Goal: Task Accomplishment & Management: Manage account settings

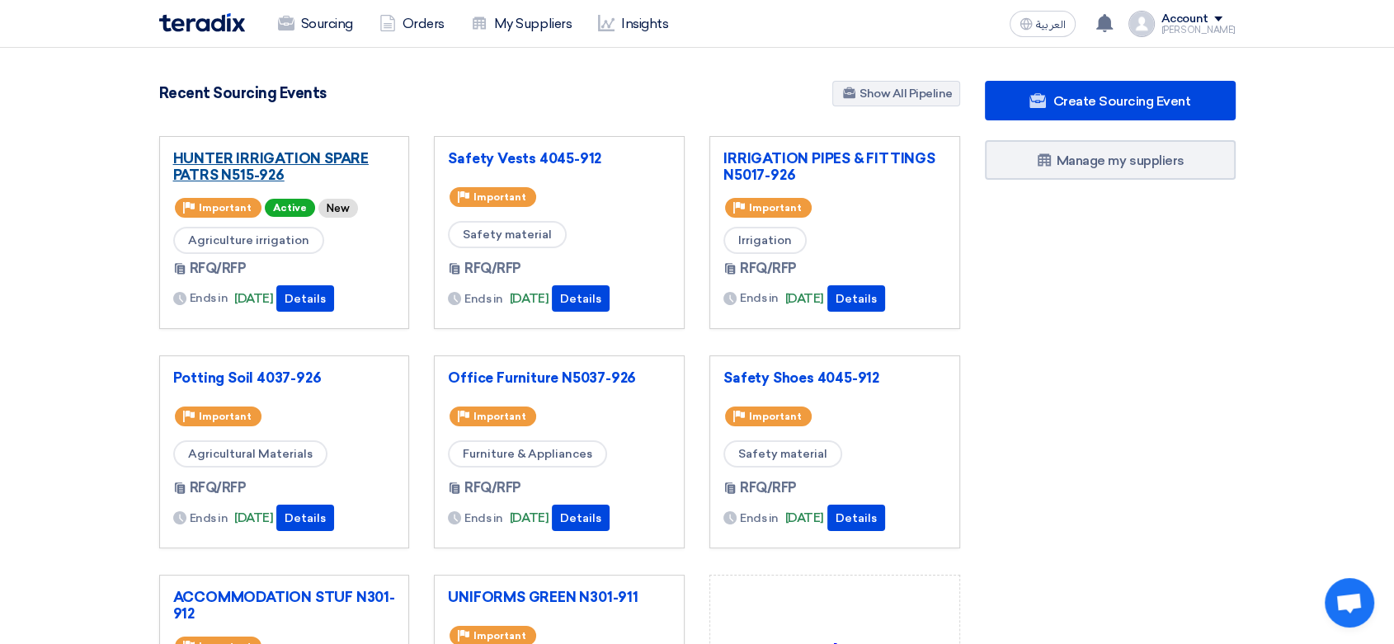
click at [301, 158] on link "HUNTER IRRIGATION SPARE PATRS N515-926" at bounding box center [284, 166] width 223 height 33
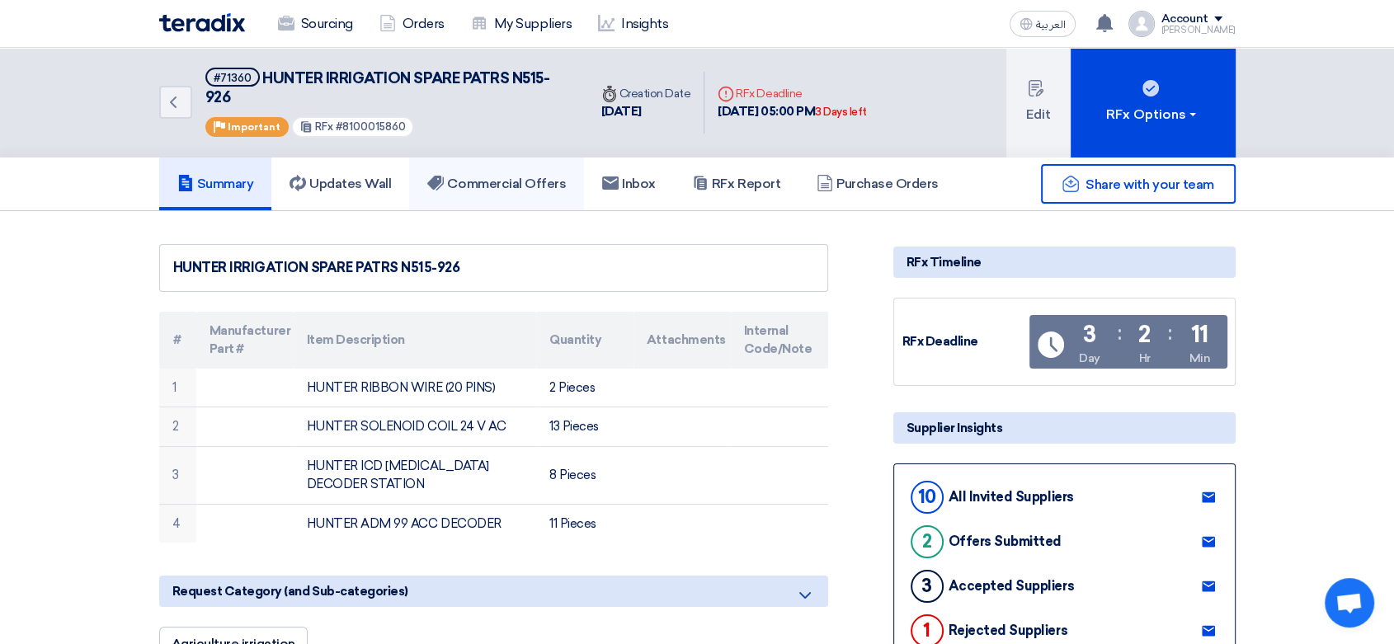
click at [502, 186] on h5 "Commercial Offers" at bounding box center [496, 184] width 139 height 16
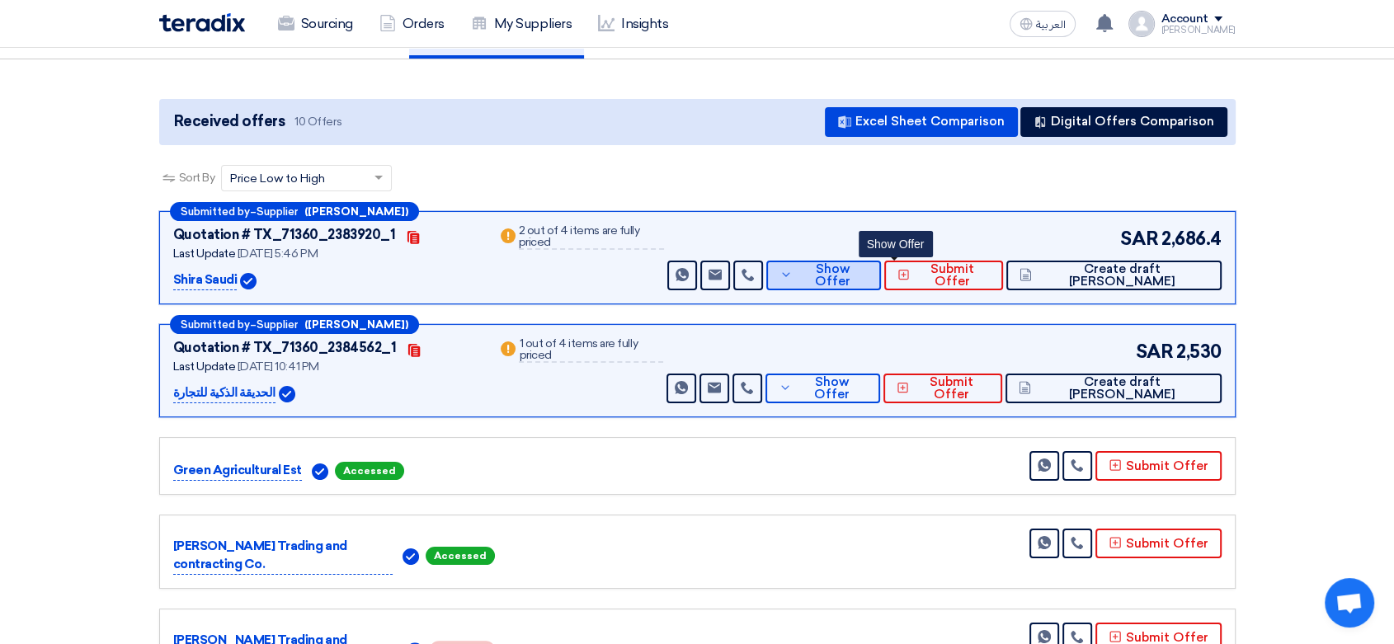
scroll to position [183, 0]
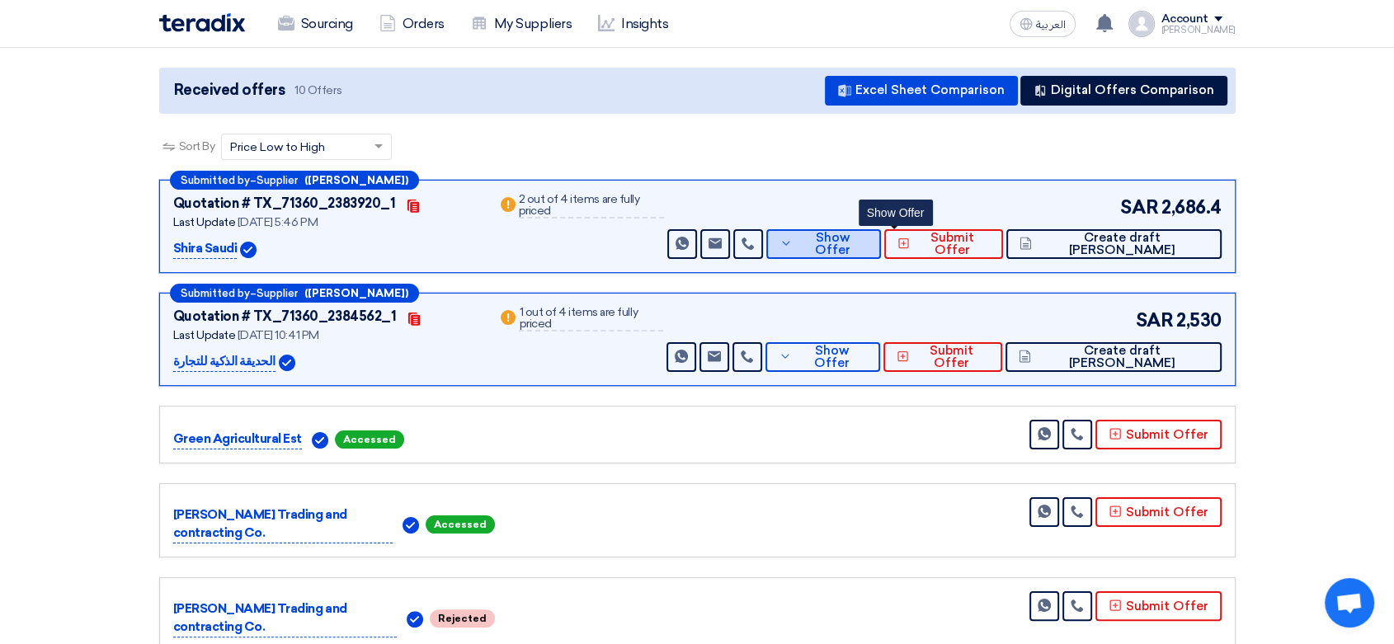
click at [793, 246] on icon at bounding box center [786, 243] width 13 height 13
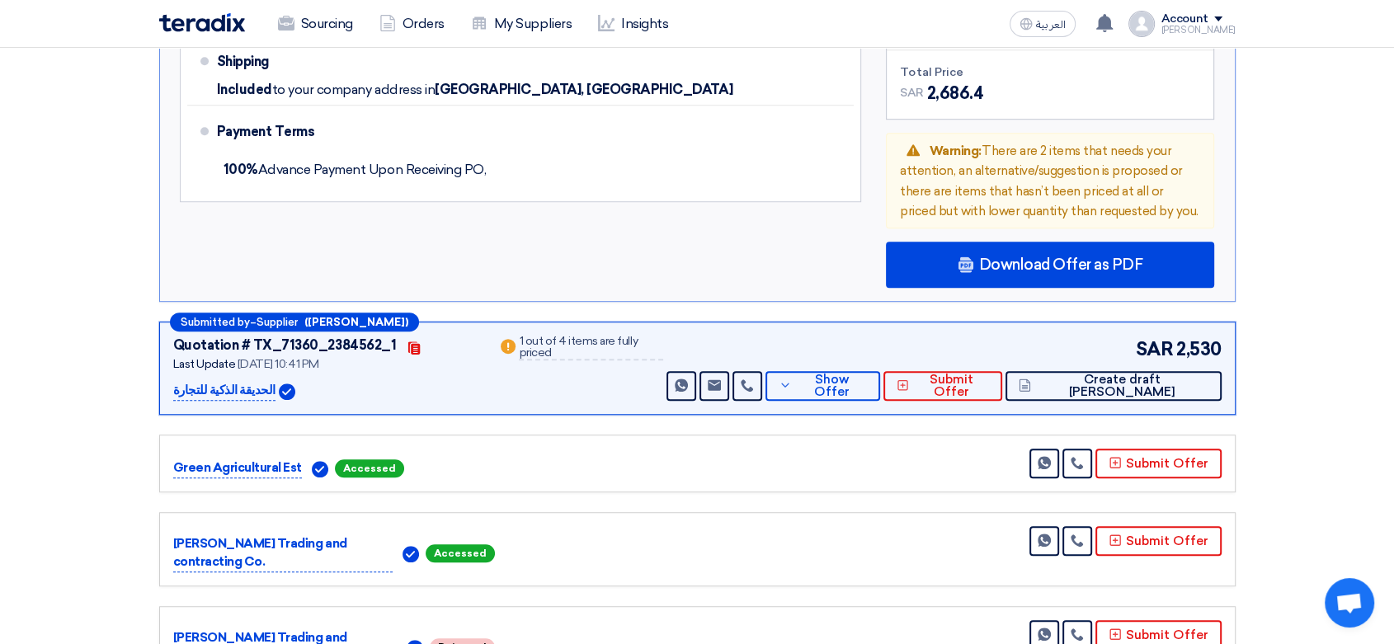
scroll to position [1100, 0]
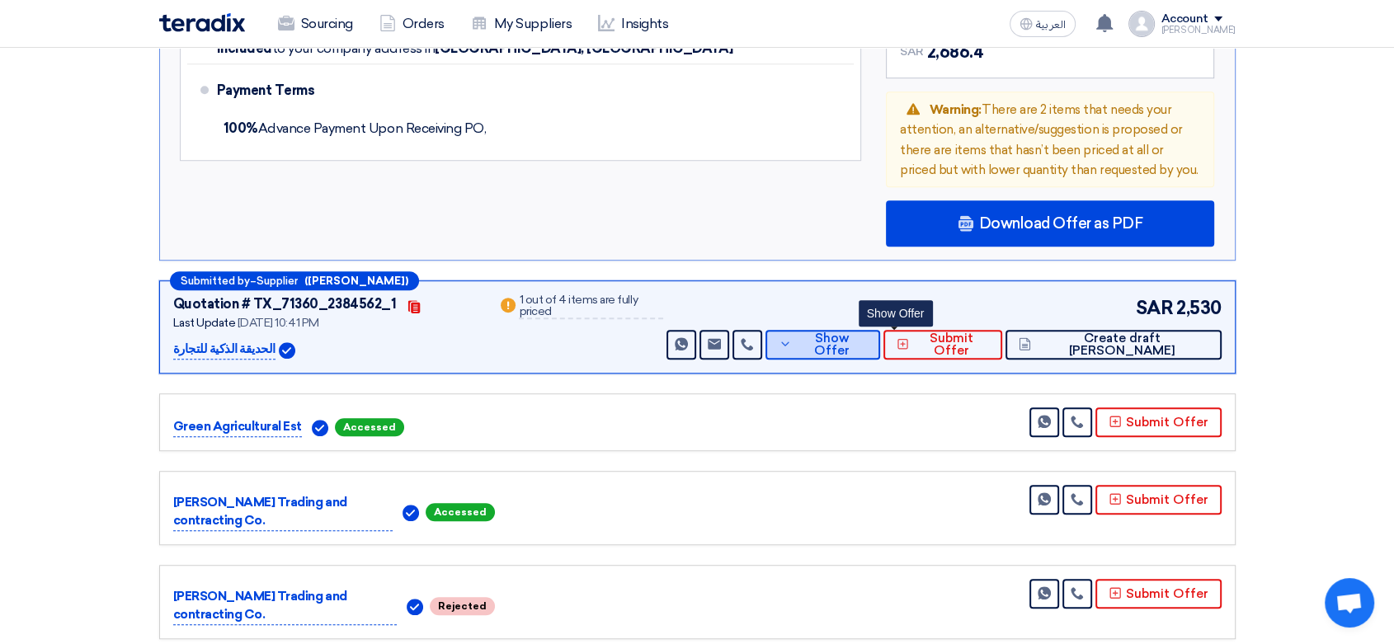
click at [865, 330] on button "Show Offer" at bounding box center [822, 345] width 115 height 30
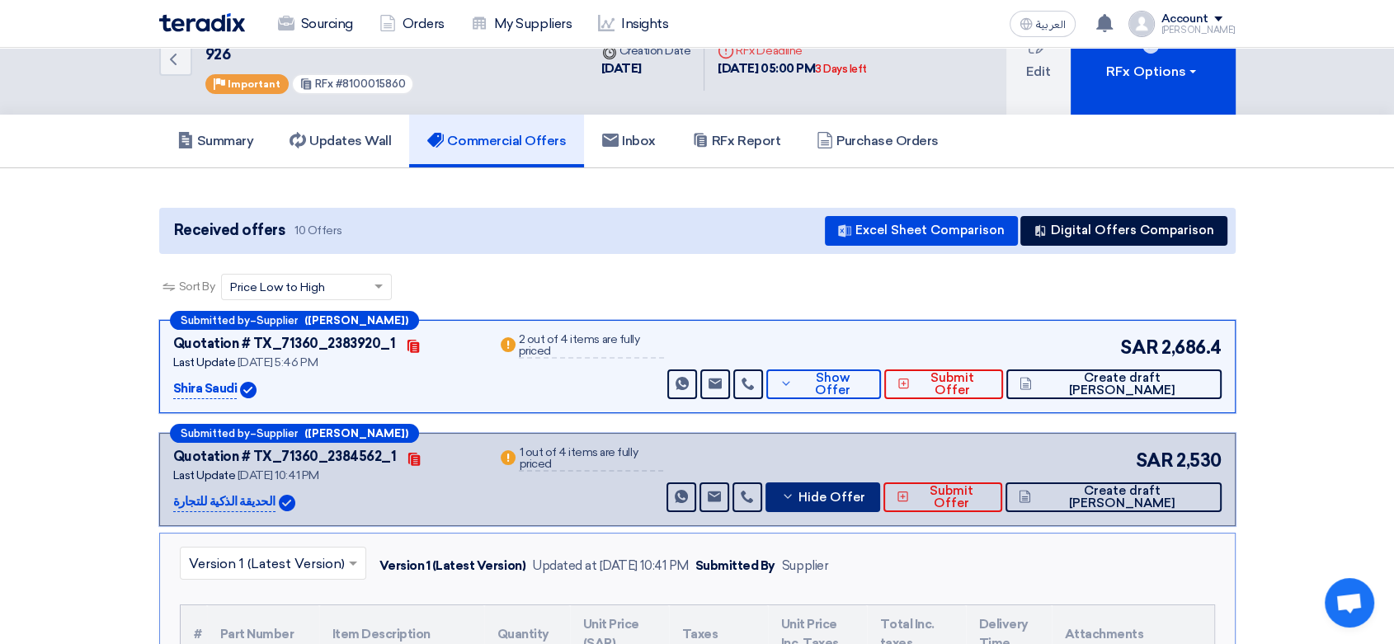
scroll to position [0, 0]
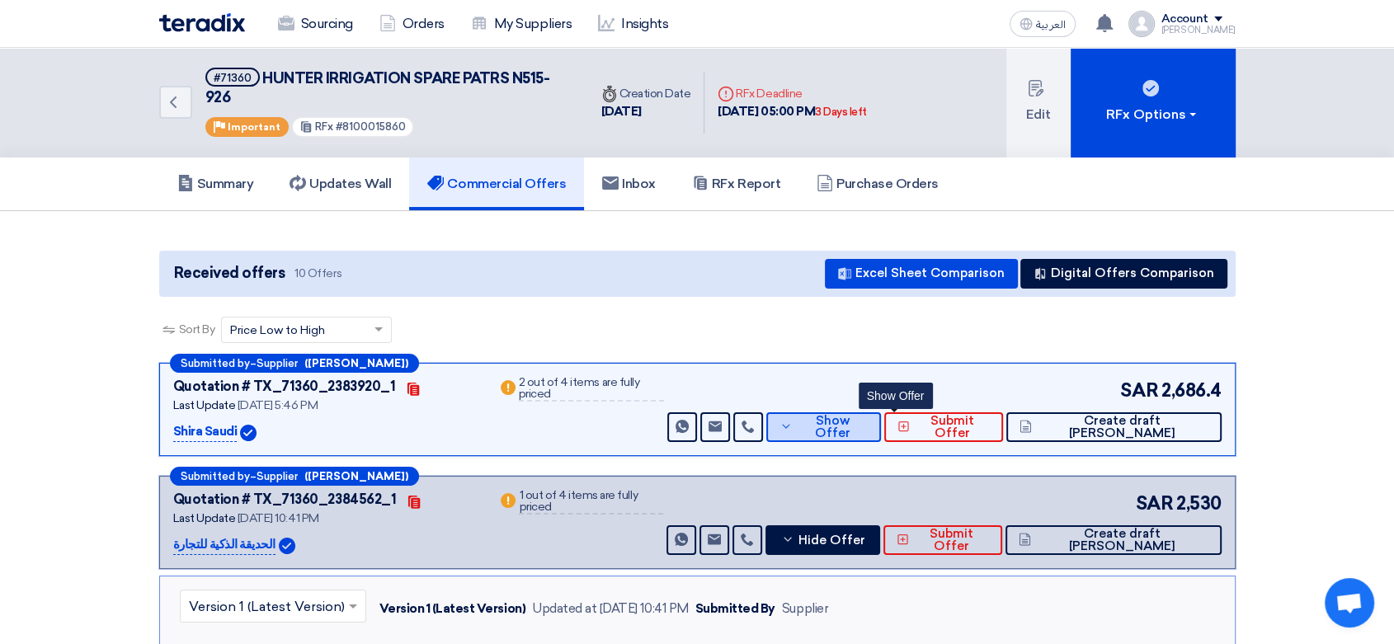
click at [860, 437] on button "Show Offer" at bounding box center [823, 427] width 115 height 30
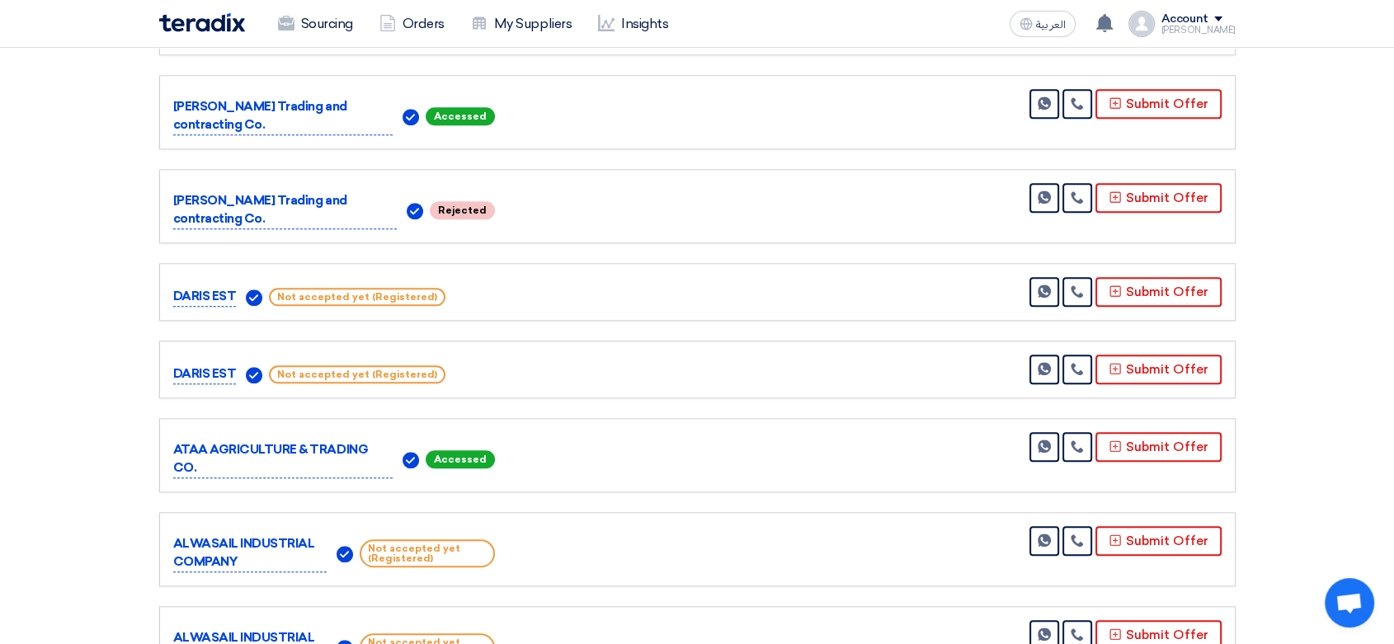
scroll to position [1466, 0]
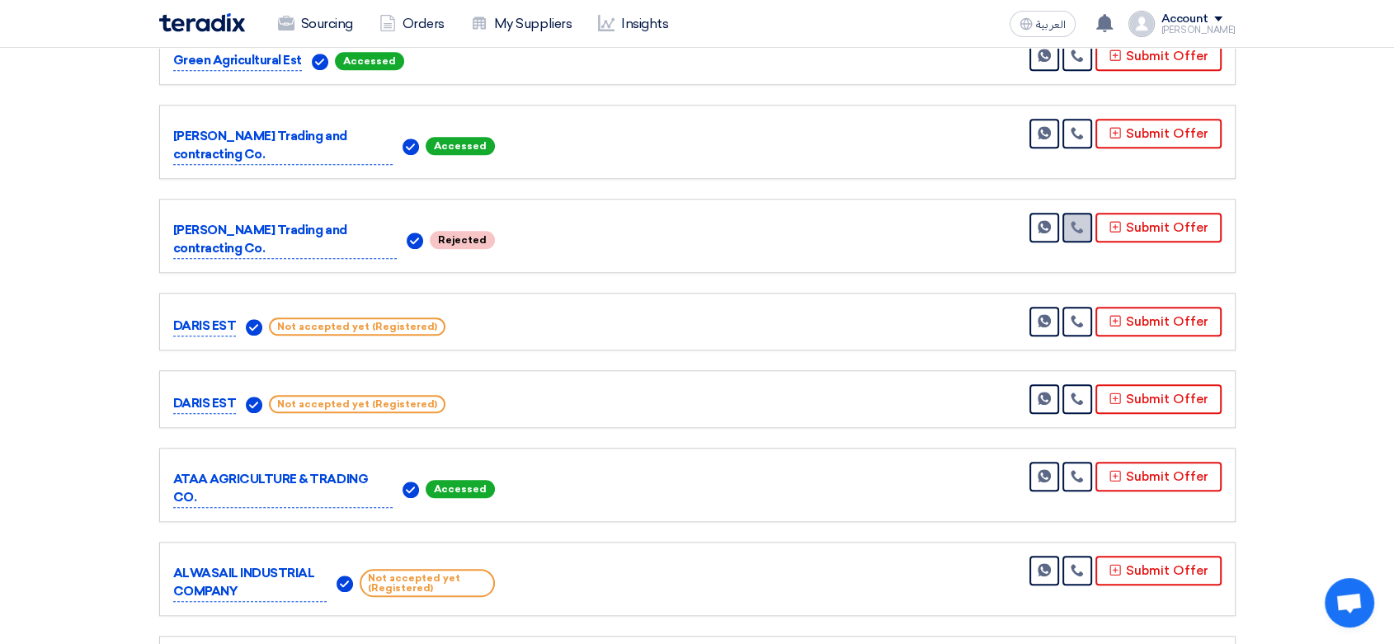
click at [1076, 220] on icon at bounding box center [1077, 226] width 13 height 13
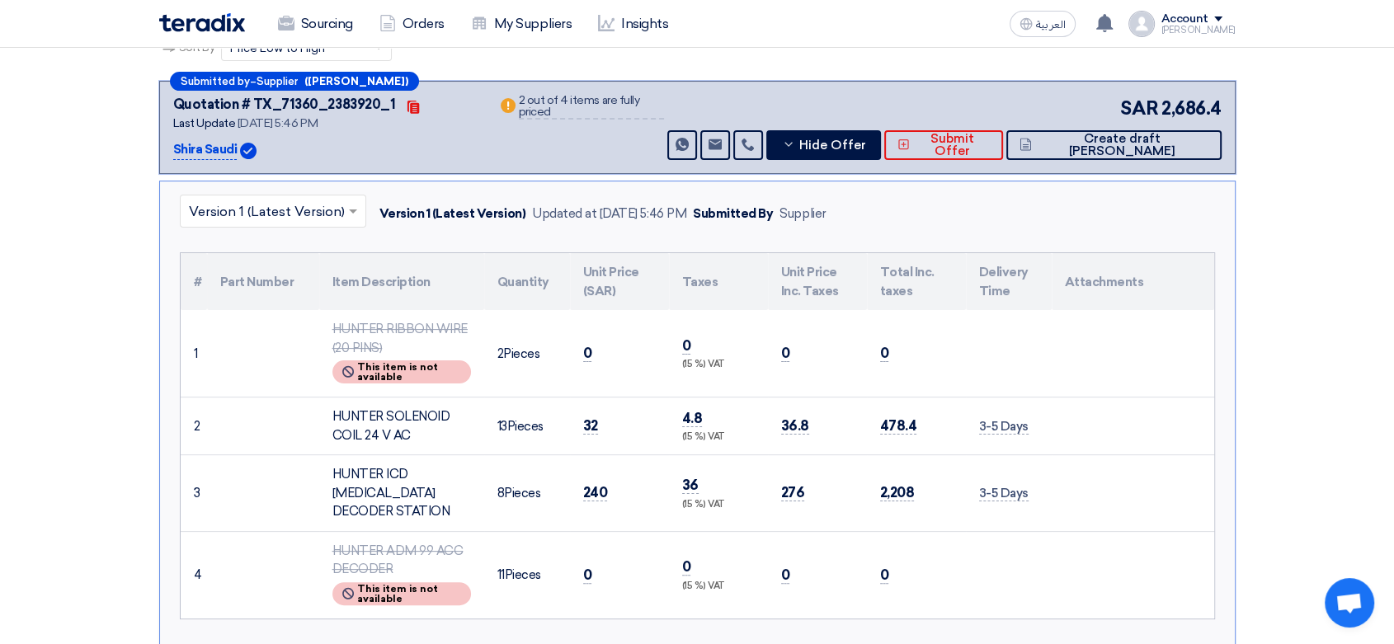
scroll to position [0, 0]
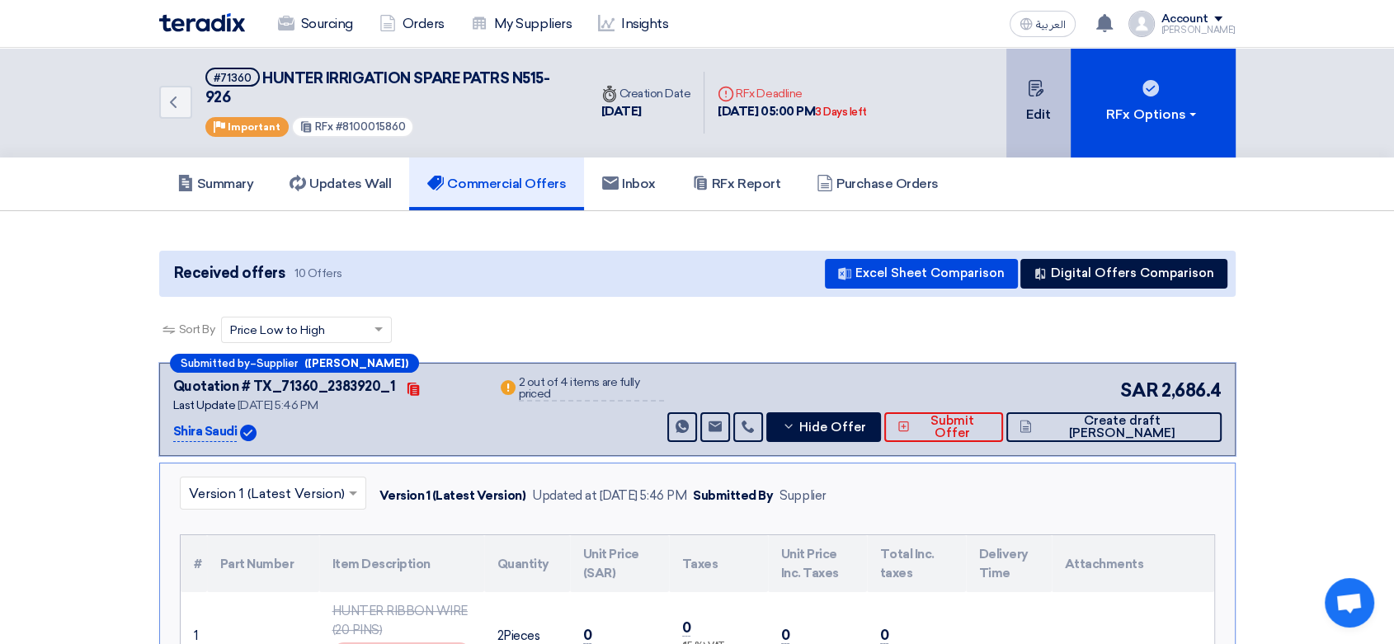
click at [1045, 101] on button "Edit" at bounding box center [1038, 103] width 64 height 110
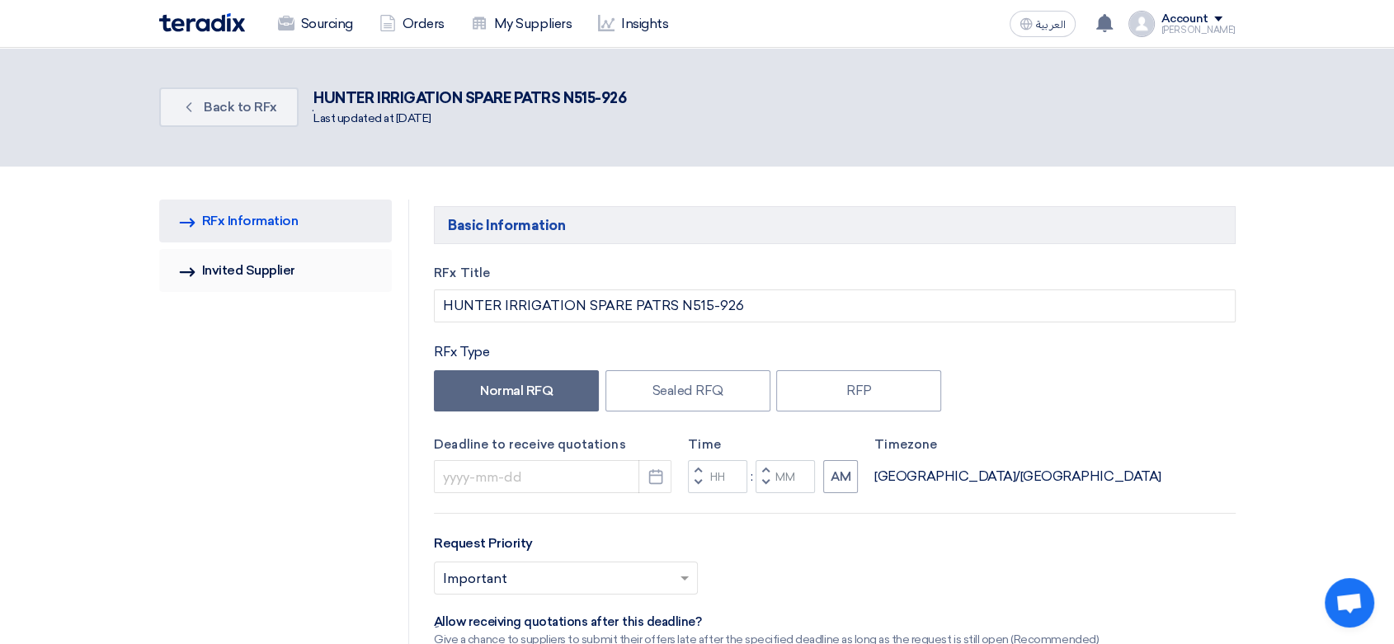
type input "[DATE]"
type input "05"
type input "00"
click at [294, 264] on link "Invited Suppliers Invited Supplier" at bounding box center [275, 270] width 233 height 43
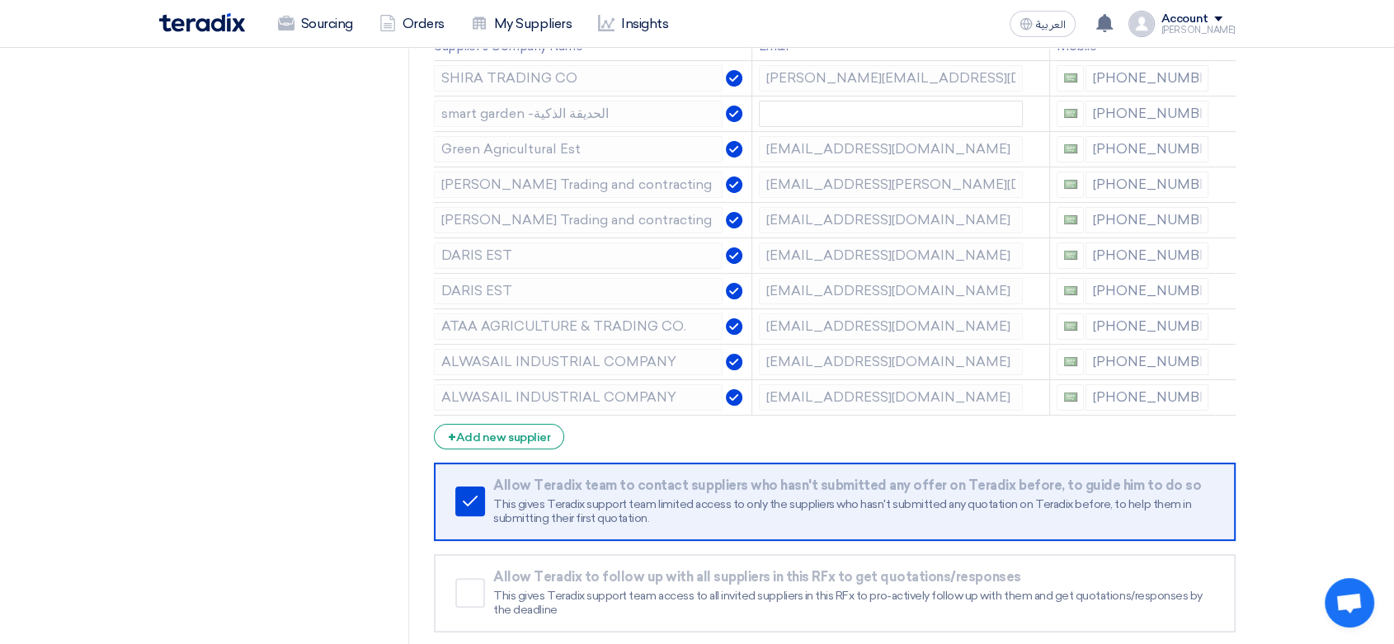
scroll to position [183, 0]
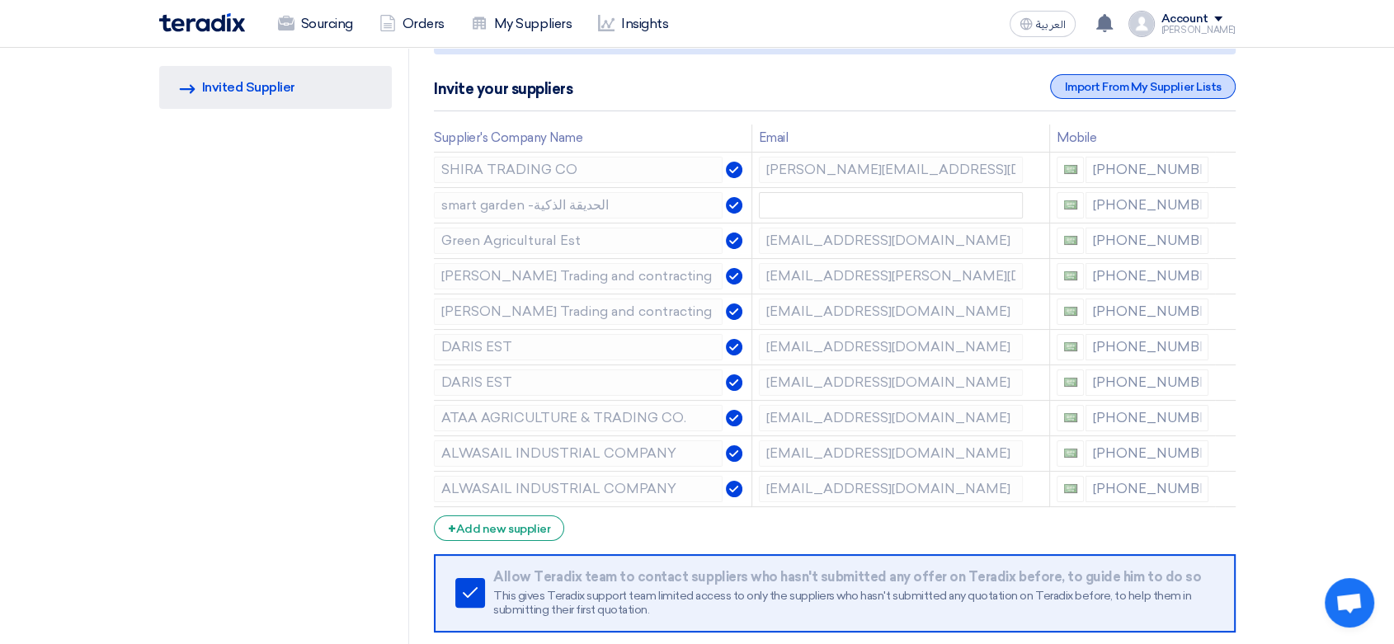
click at [1175, 85] on div "Import From My Supplier Lists" at bounding box center [1142, 86] width 185 height 25
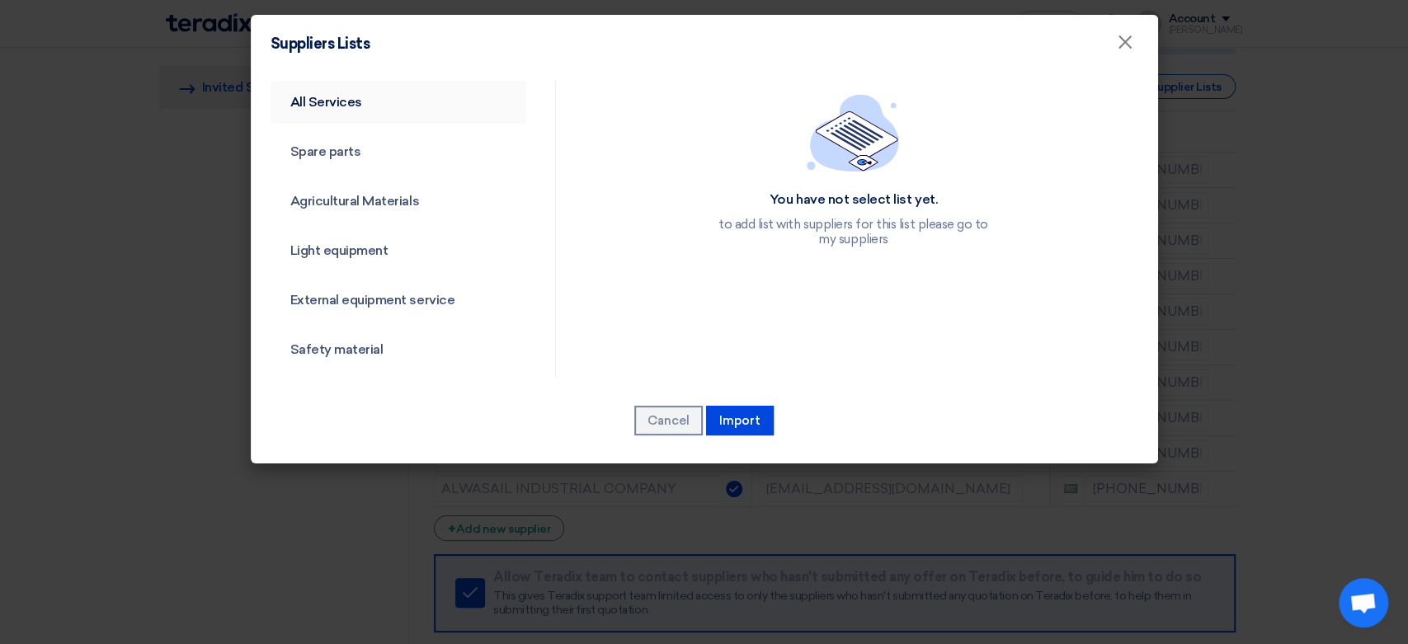
click at [348, 101] on link "All Services" at bounding box center [399, 102] width 257 height 43
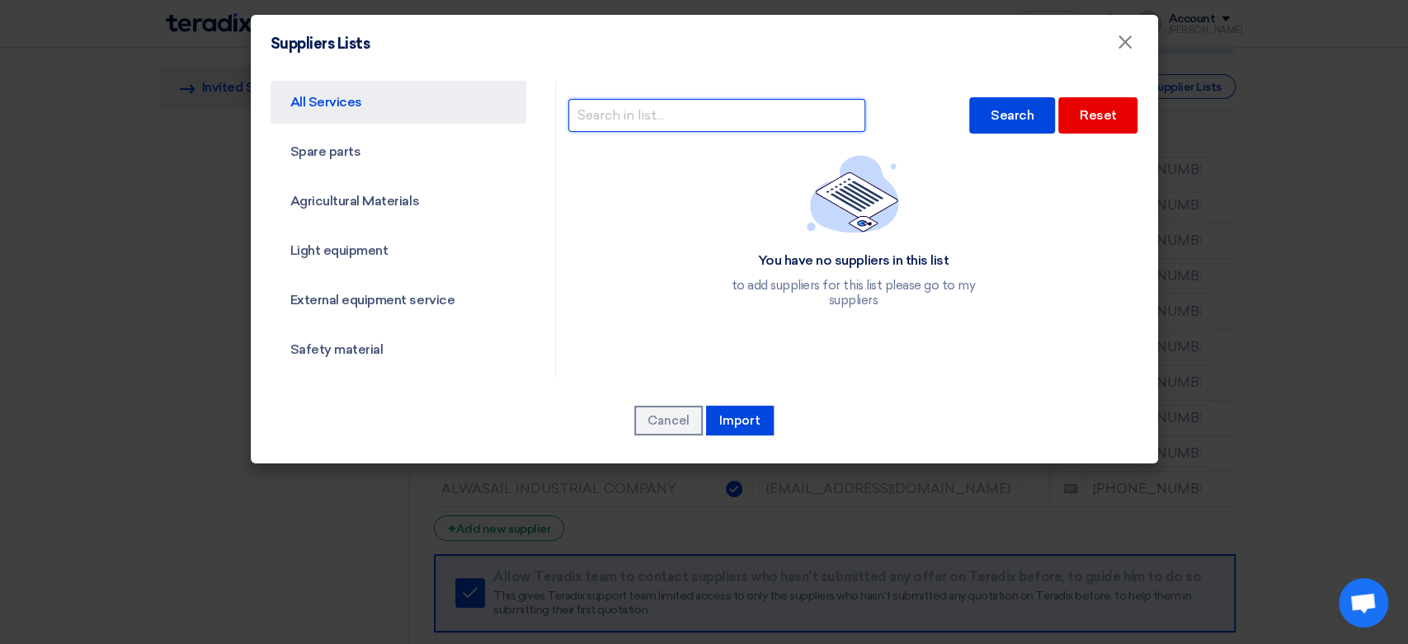
click at [686, 116] on input "text" at bounding box center [716, 115] width 297 height 33
type input "[GEOGRAPHIC_DATA]"
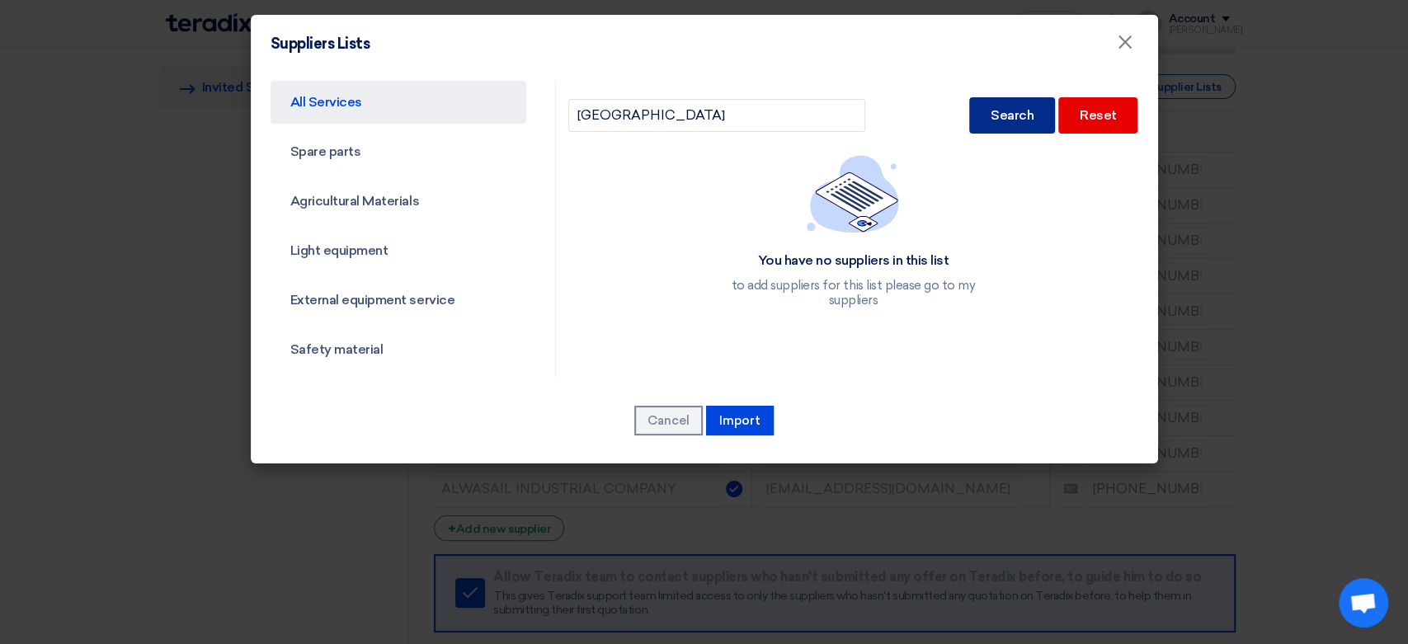
click at [985, 127] on div "Search" at bounding box center [1012, 115] width 86 height 36
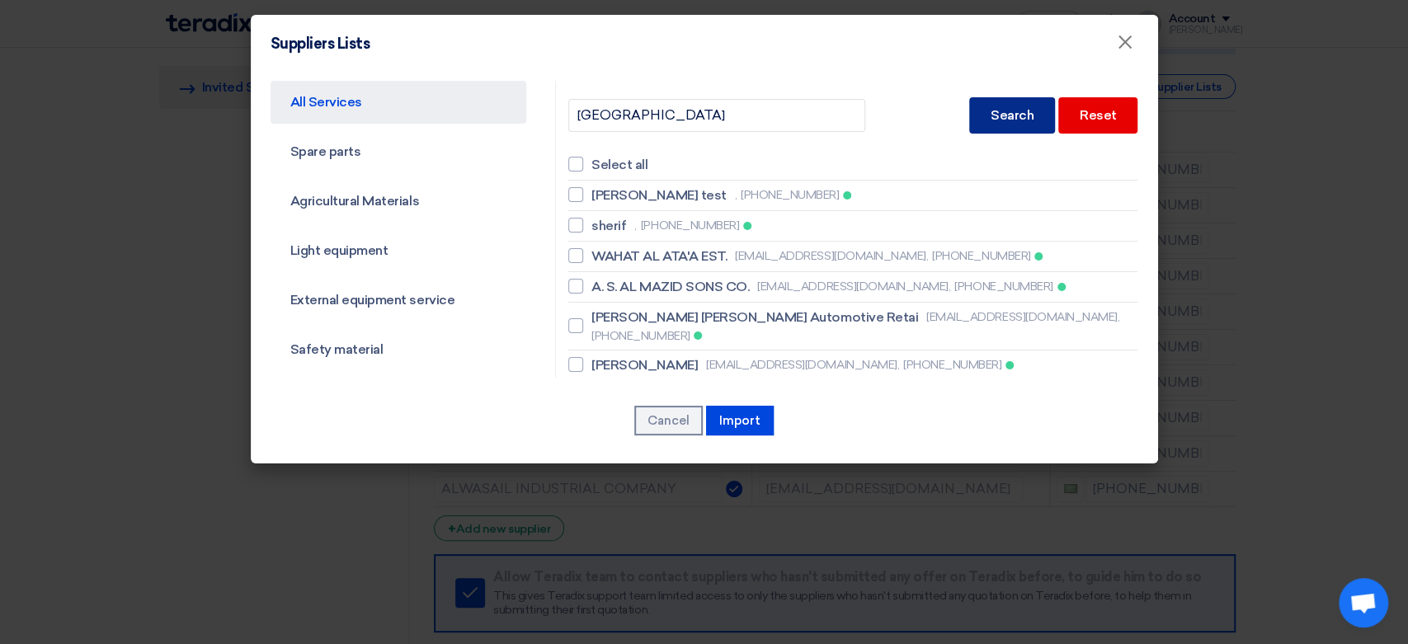
click at [995, 107] on div "Search" at bounding box center [1012, 115] width 86 height 36
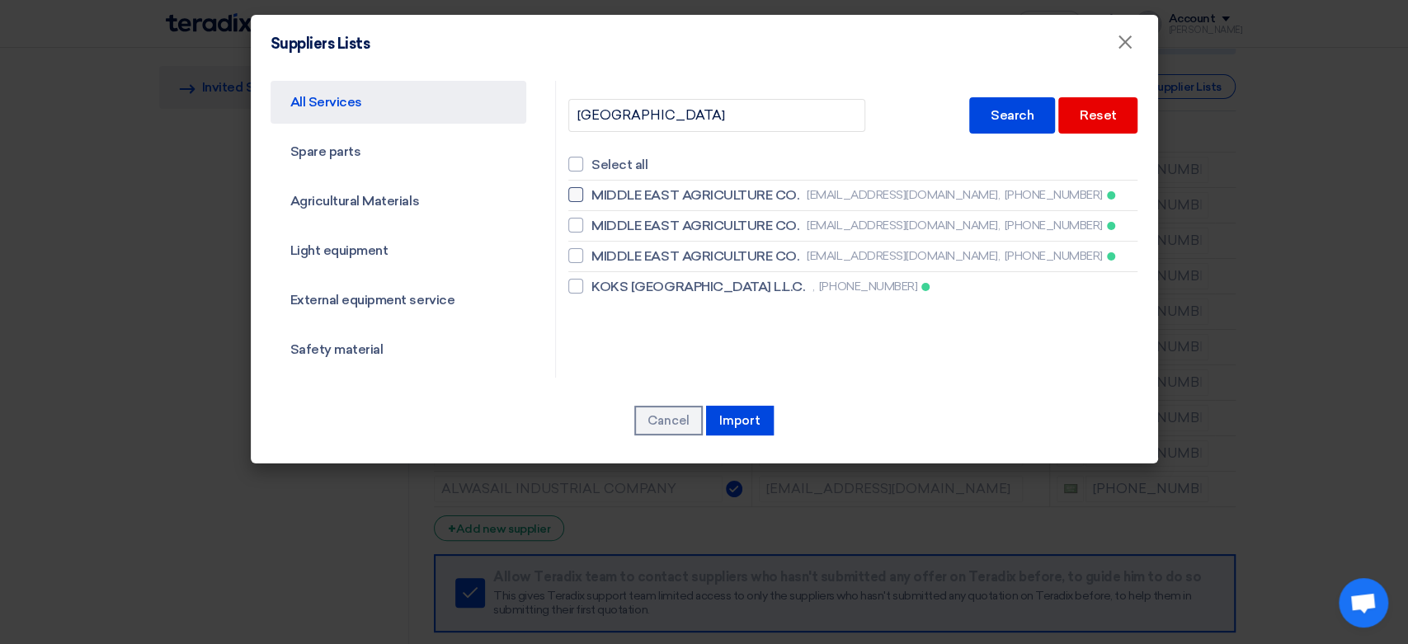
click at [575, 191] on div at bounding box center [575, 194] width 15 height 15
click at [591, 191] on input "MIDDLE EAST AGRICULTURE CO. [EMAIL_ADDRESS][DOMAIN_NAME], [PHONE_NUMBER]" at bounding box center [596, 195] width 11 height 11
checkbox input "true"
click at [744, 411] on button "Import" at bounding box center [740, 421] width 68 height 30
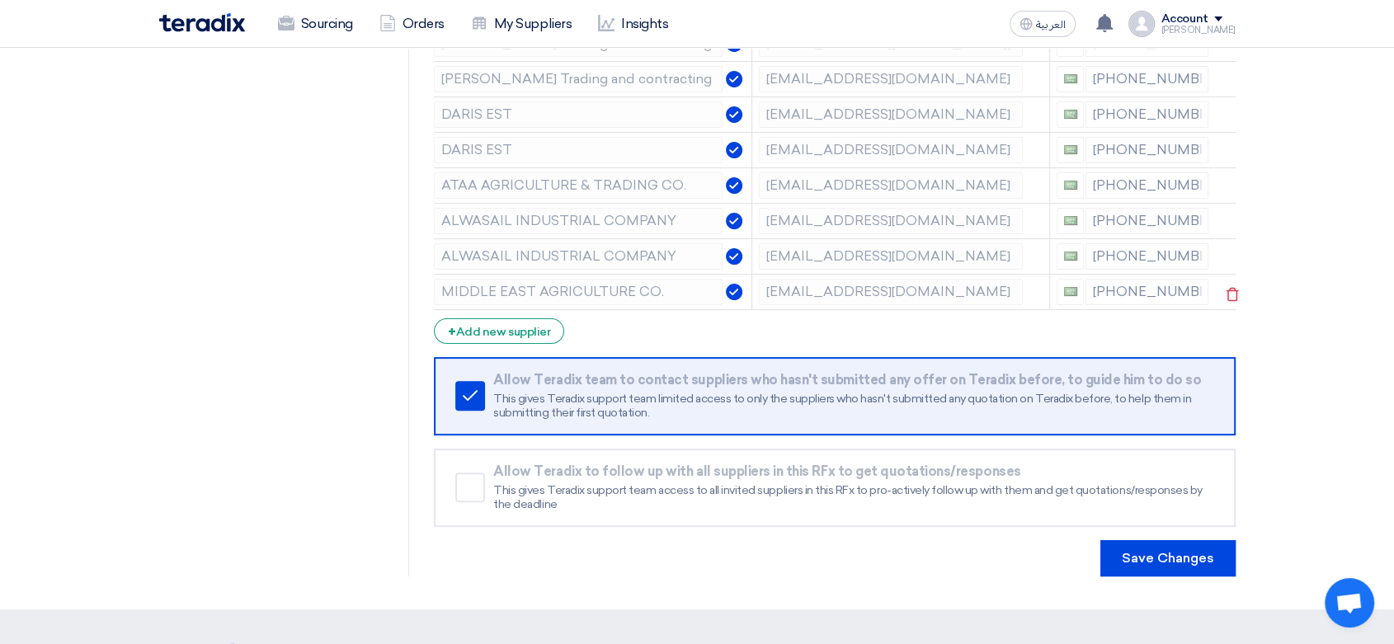
scroll to position [458, 0]
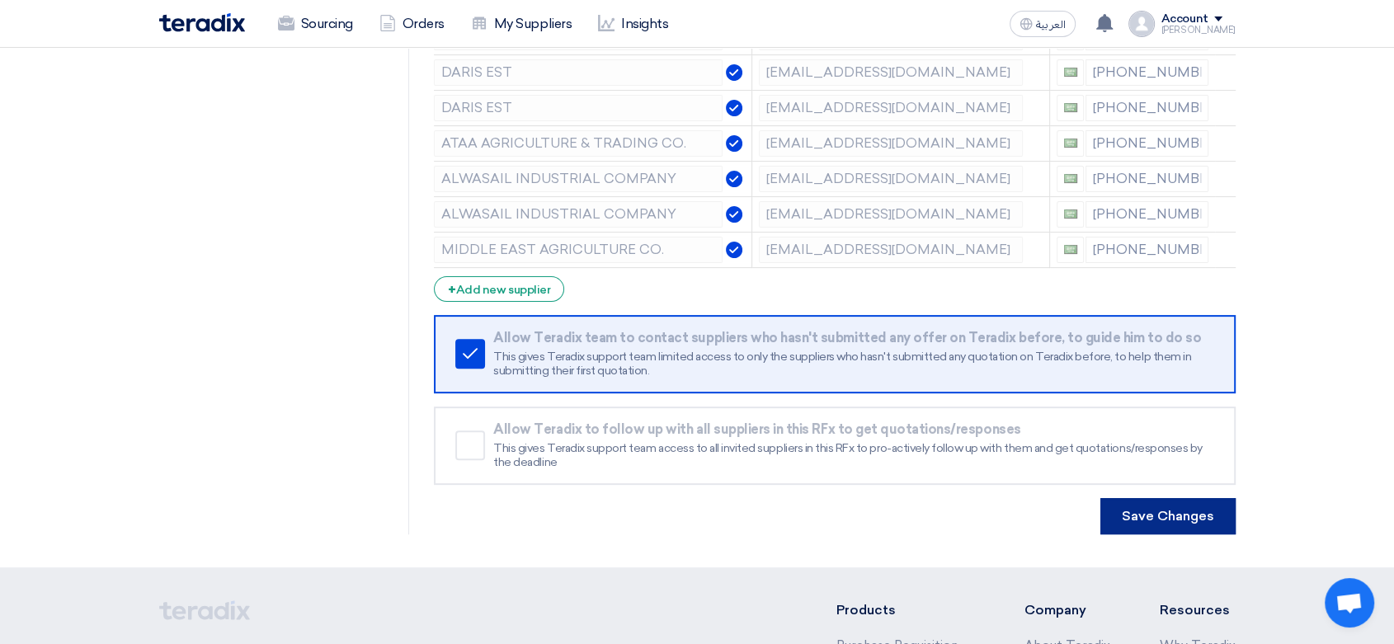
click at [1208, 508] on button "Save Changes" at bounding box center [1167, 516] width 135 height 36
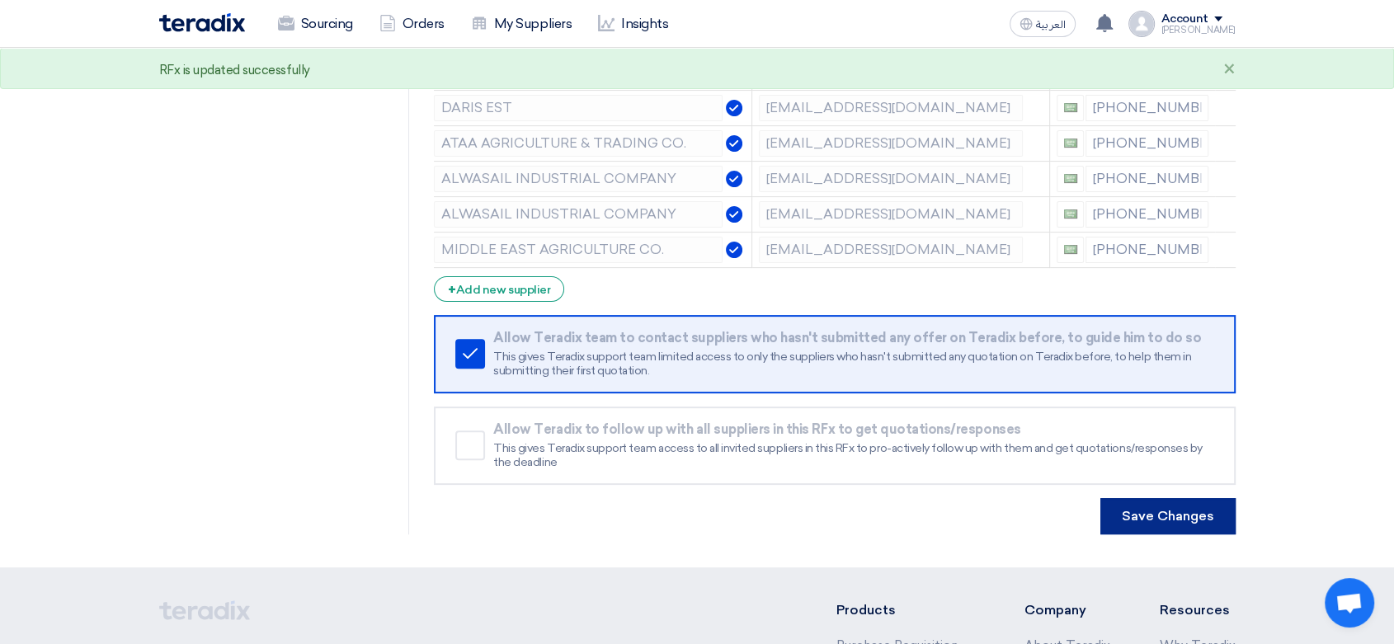
scroll to position [0, 0]
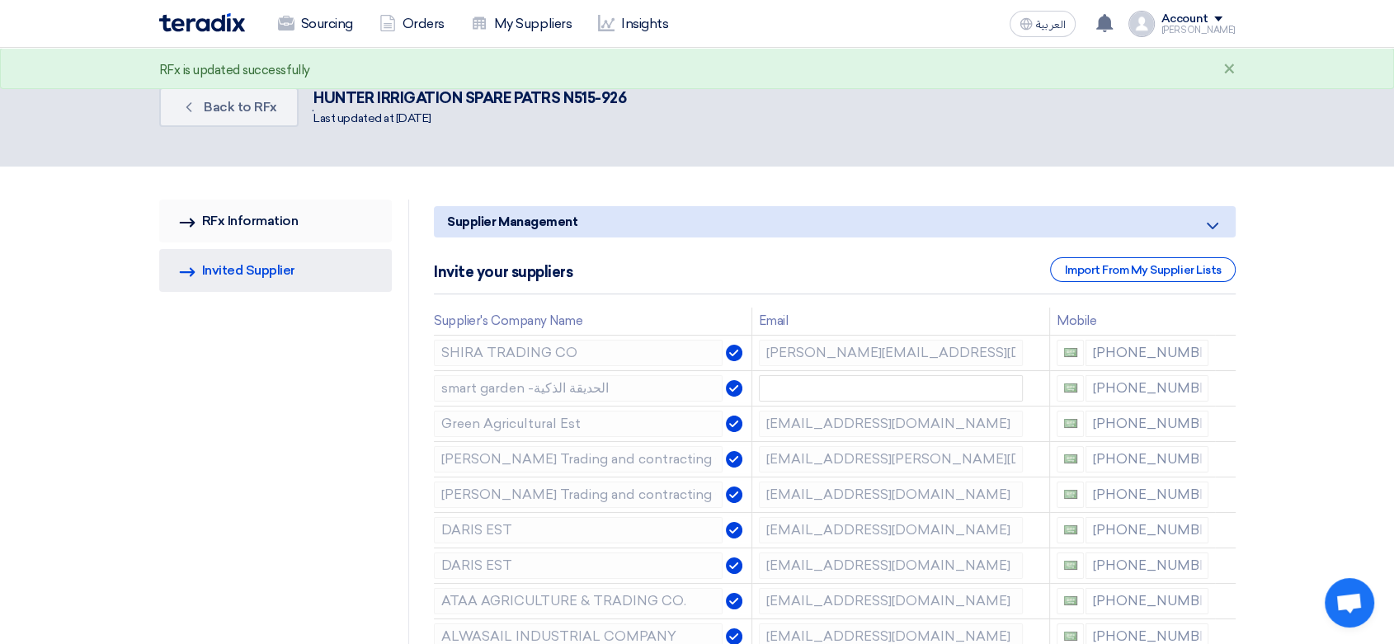
click at [252, 221] on link "RFQ Information RFx Information" at bounding box center [275, 221] width 233 height 43
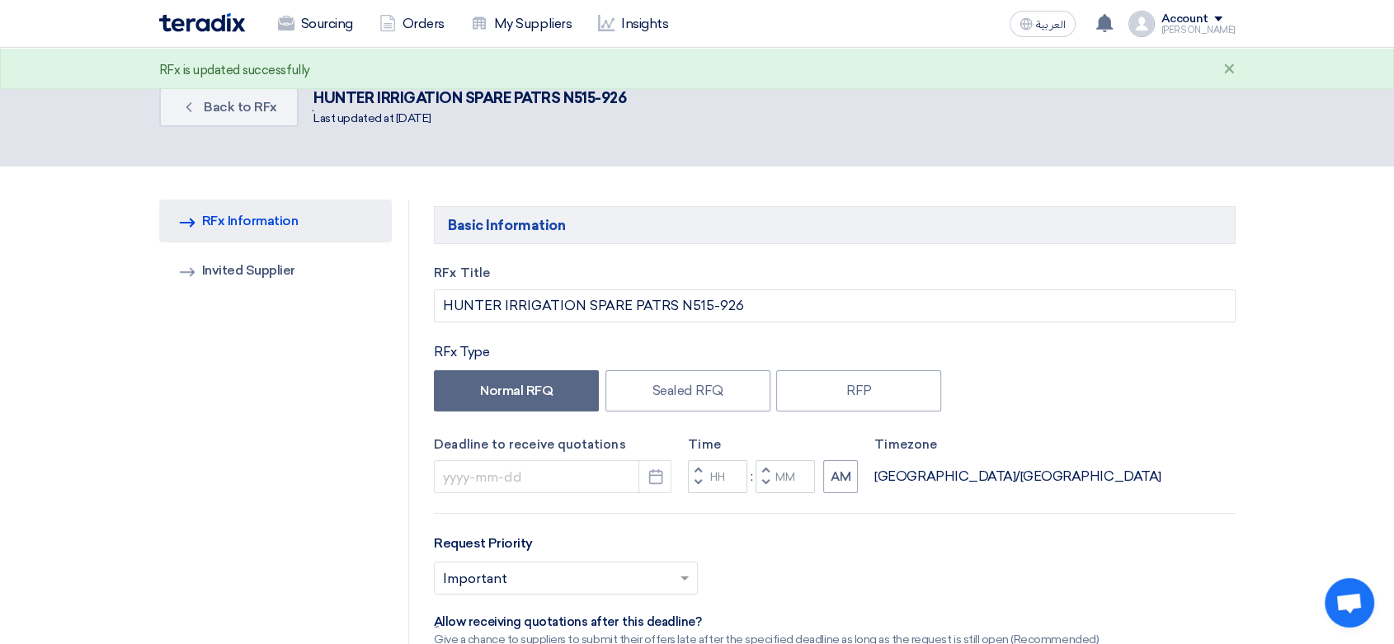
type input "[DATE]"
type input "05"
type input "00"
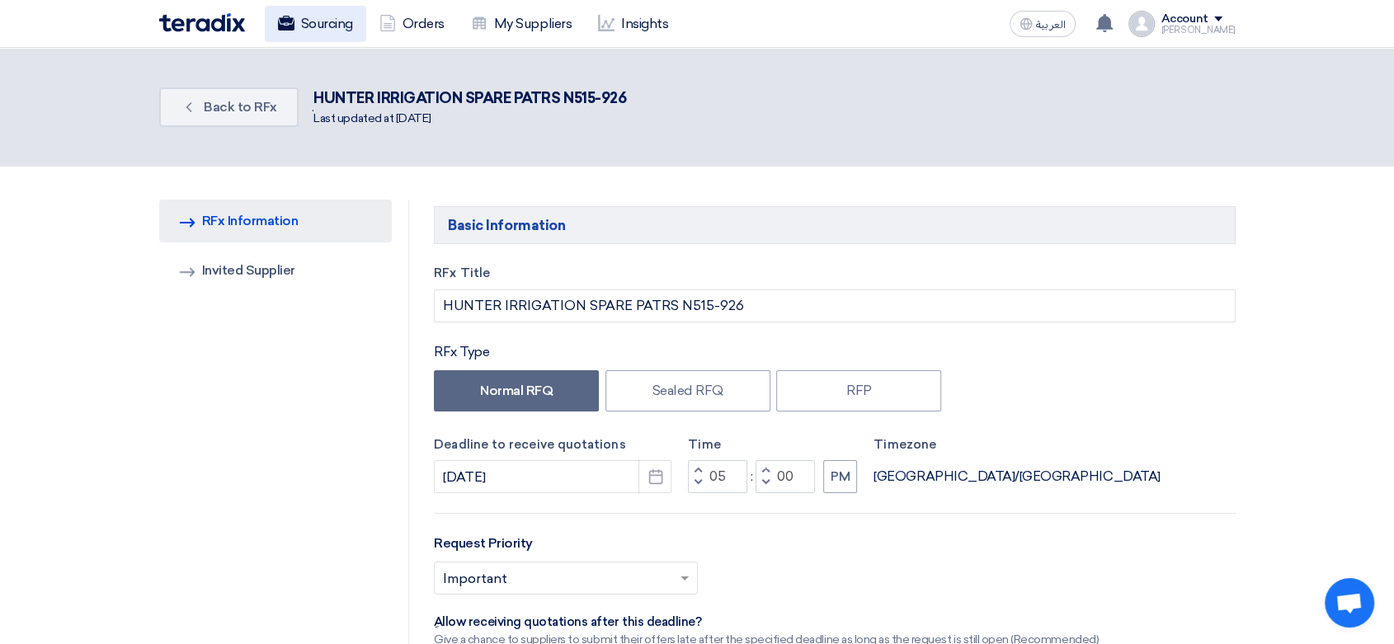
click at [320, 18] on link "Sourcing" at bounding box center [315, 24] width 101 height 36
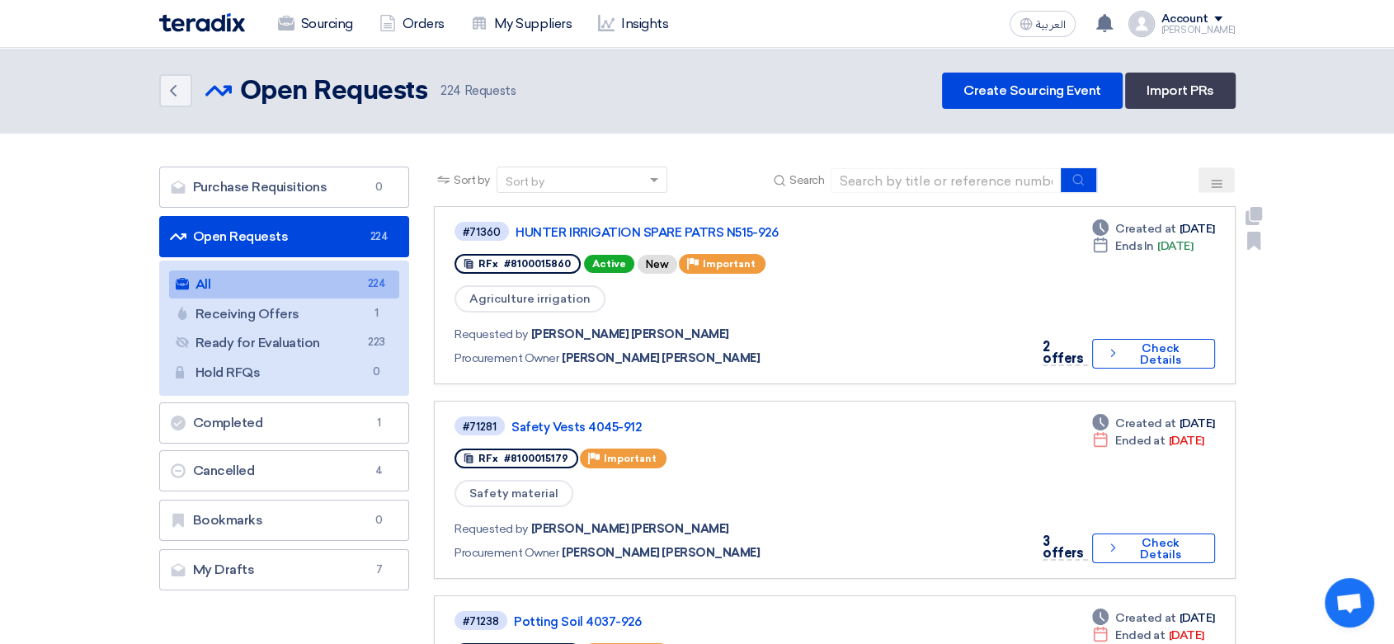
click at [553, 223] on div "#71360 HUNTER IRRIGATION SPARE PATRS N515-926" at bounding box center [737, 231] width 564 height 22
click at [557, 226] on link "HUNTER IRRIGATION SPARE PATRS N515-926" at bounding box center [722, 232] width 412 height 15
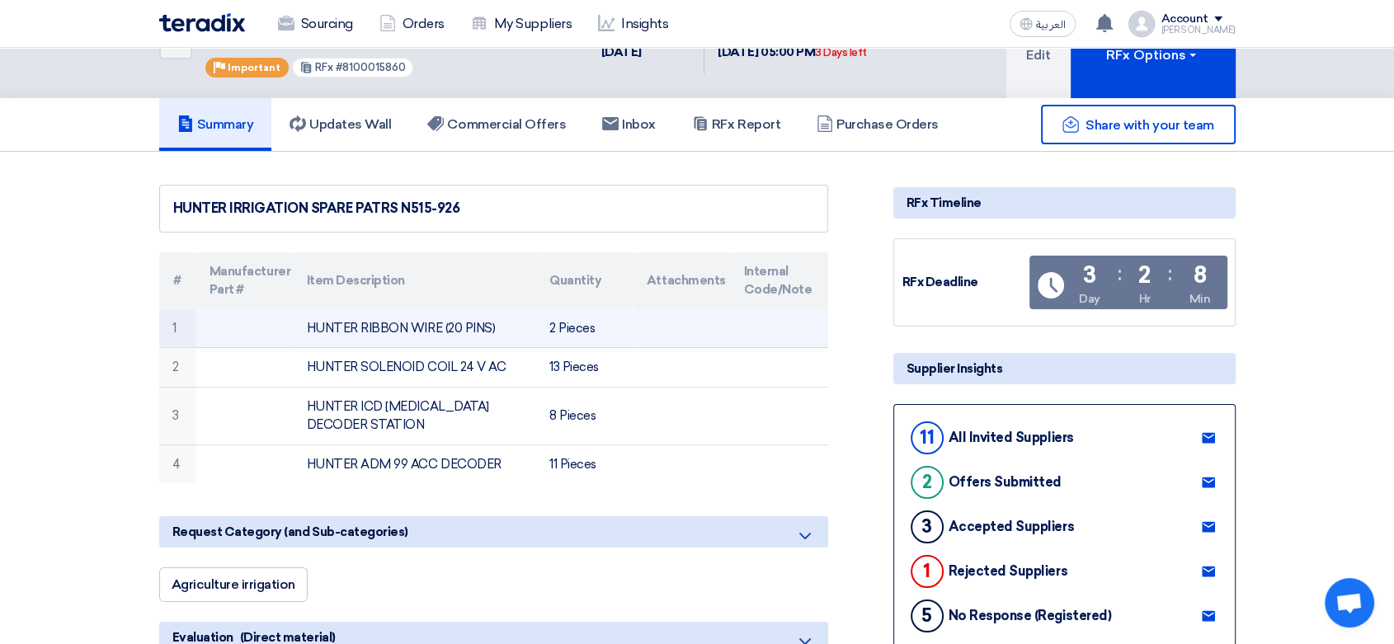
scroll to position [92, 0]
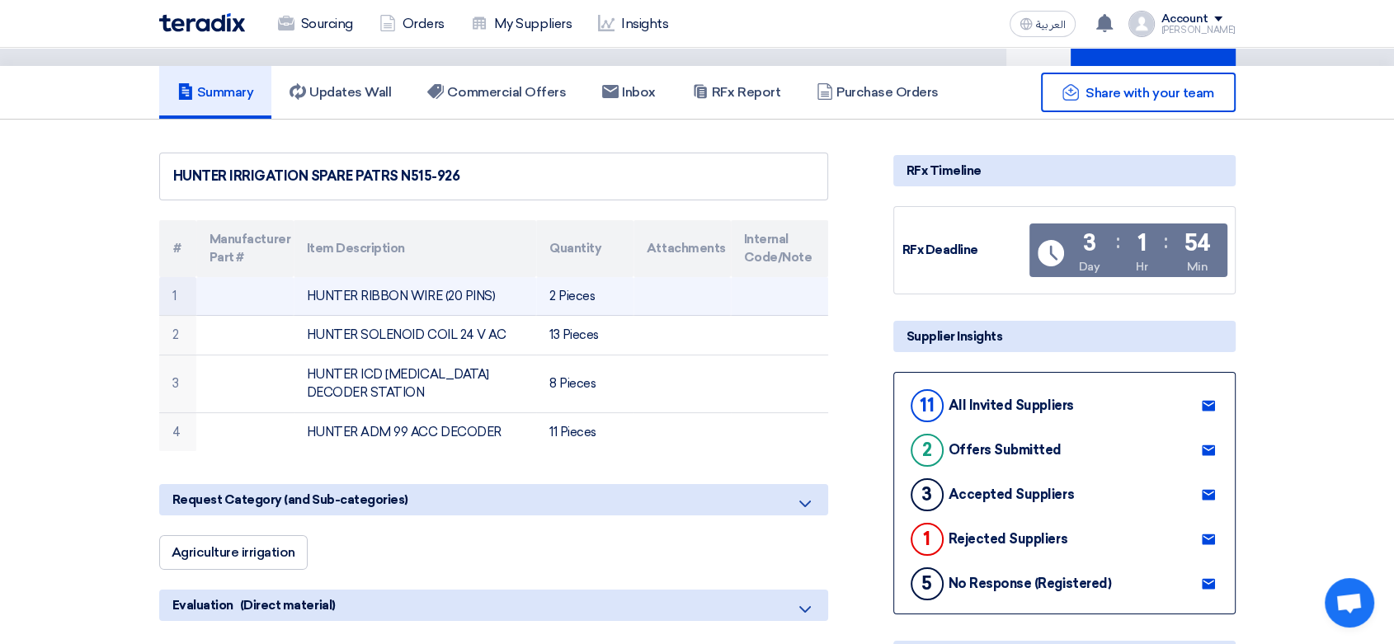
drag, startPoint x: 488, startPoint y: 291, endPoint x: 268, endPoint y: 292, distance: 219.4
click at [268, 292] on tr "1 HUNTER RIBBON WIRE (20 PINS) 2 Pieces" at bounding box center [493, 296] width 669 height 39
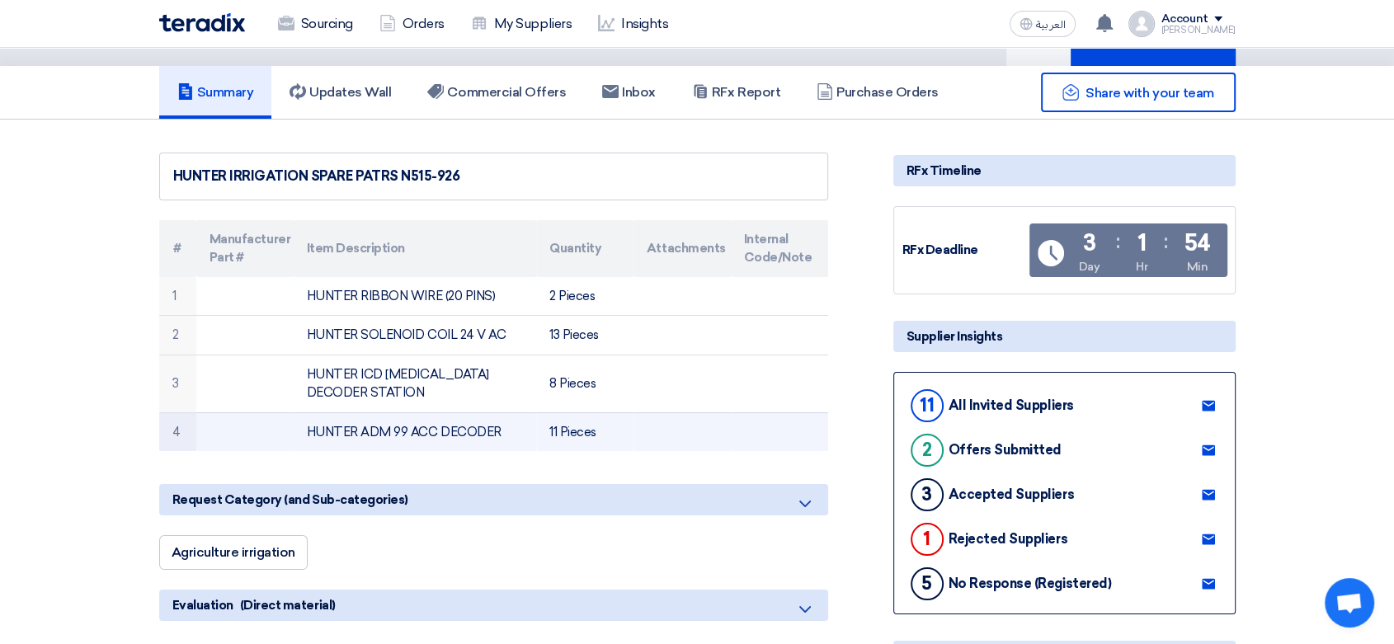
scroll to position [0, 0]
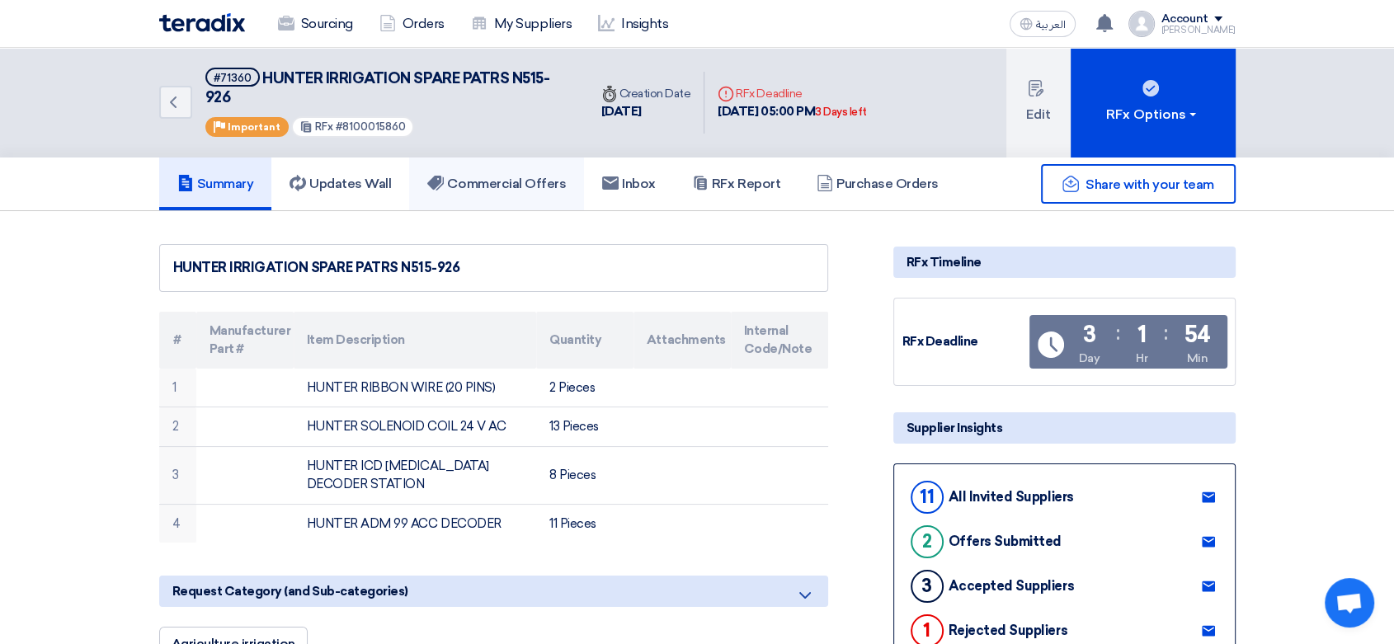
click at [522, 181] on h5 "Commercial Offers" at bounding box center [496, 184] width 139 height 16
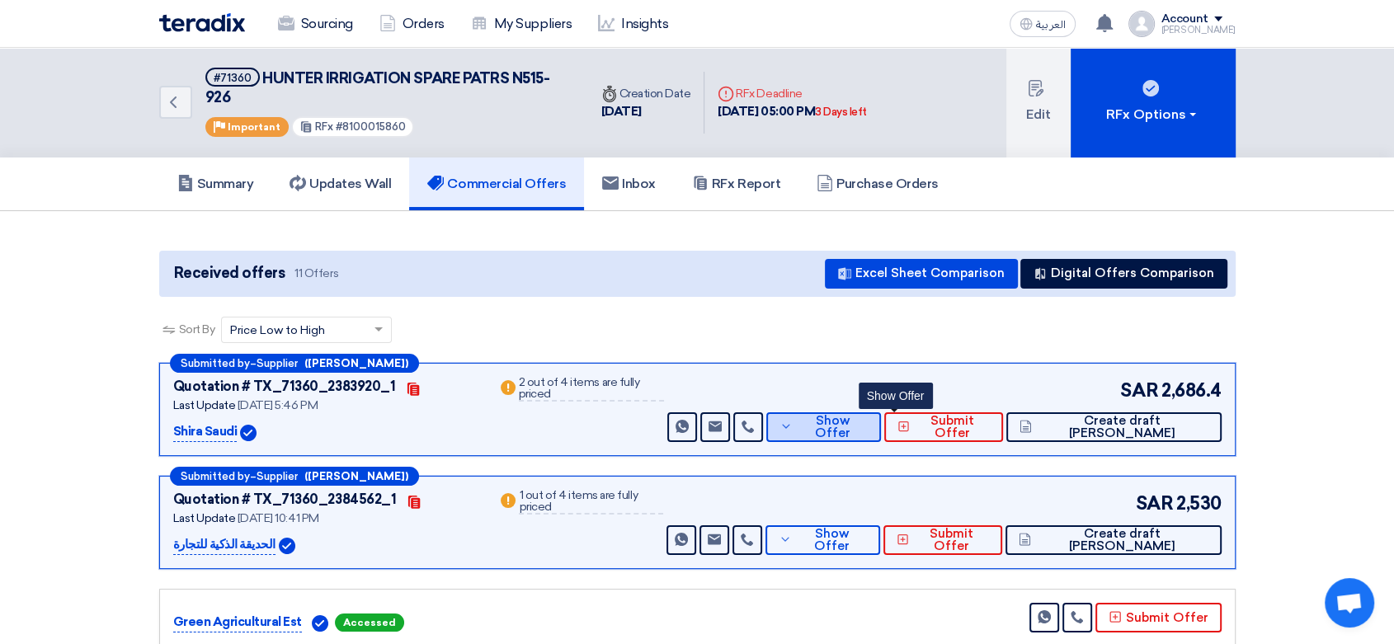
click at [865, 427] on button "Show Offer" at bounding box center [823, 427] width 115 height 30
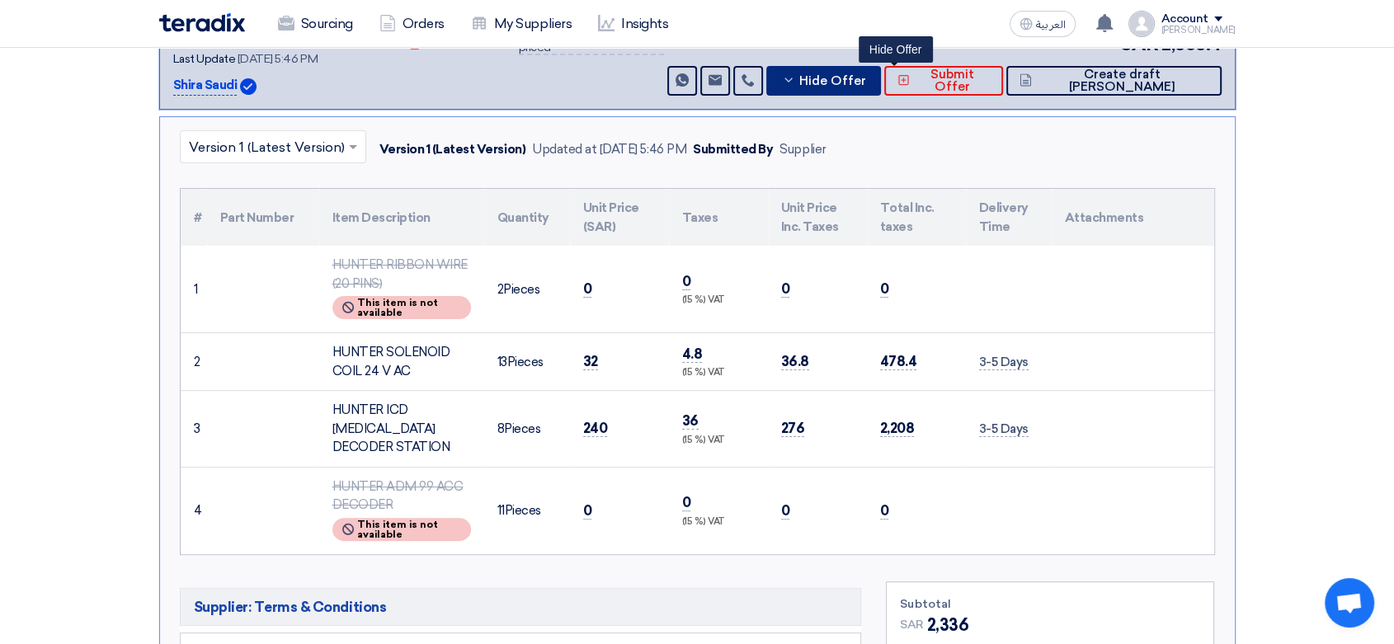
scroll to position [366, 0]
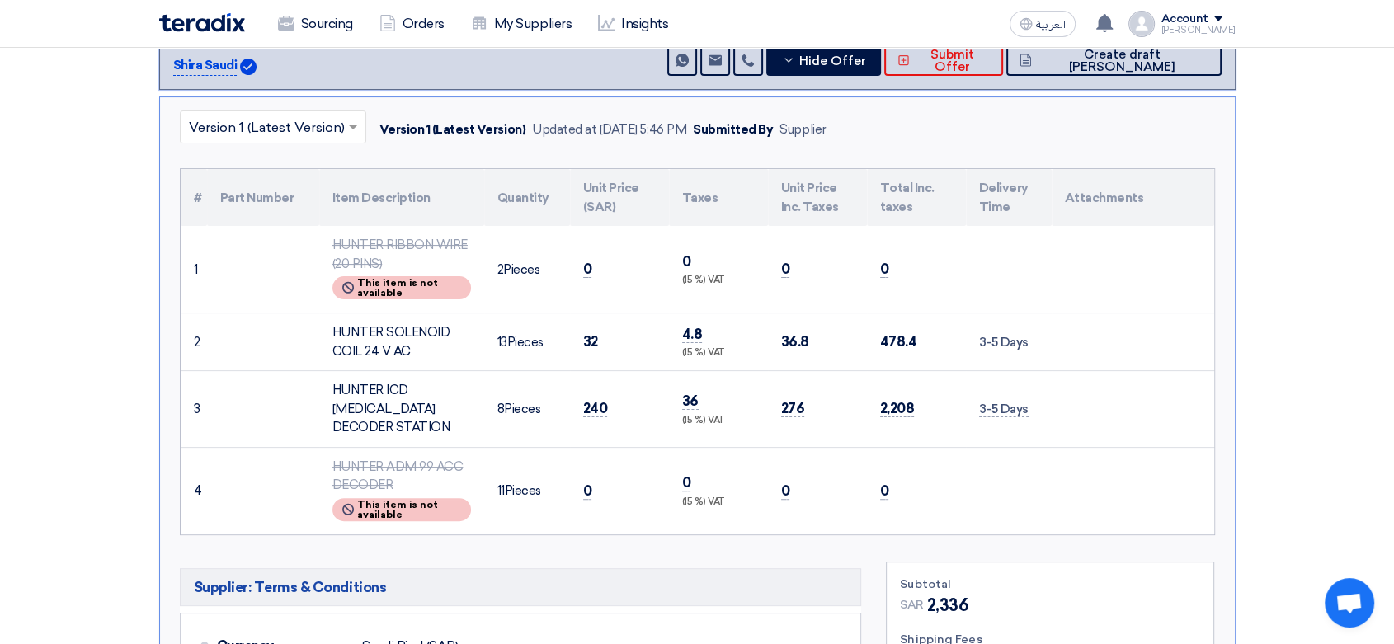
click at [509, 386] on td "8 Pieces" at bounding box center [527, 409] width 86 height 77
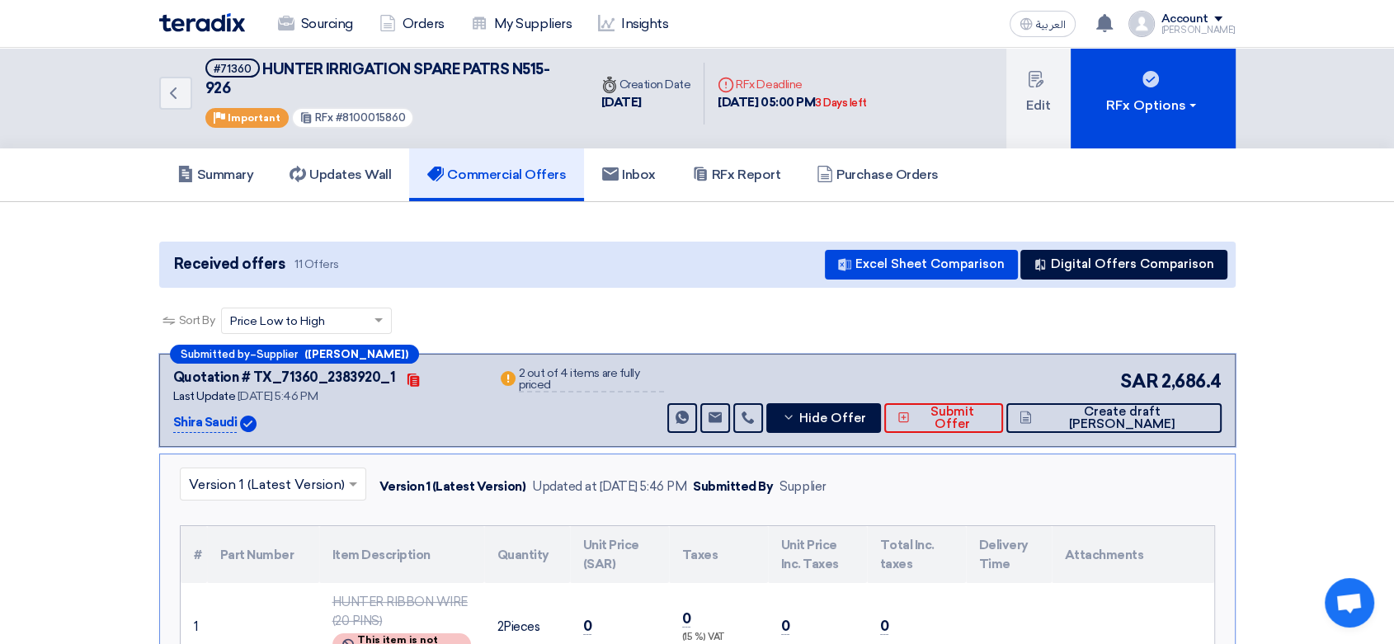
scroll to position [0, 0]
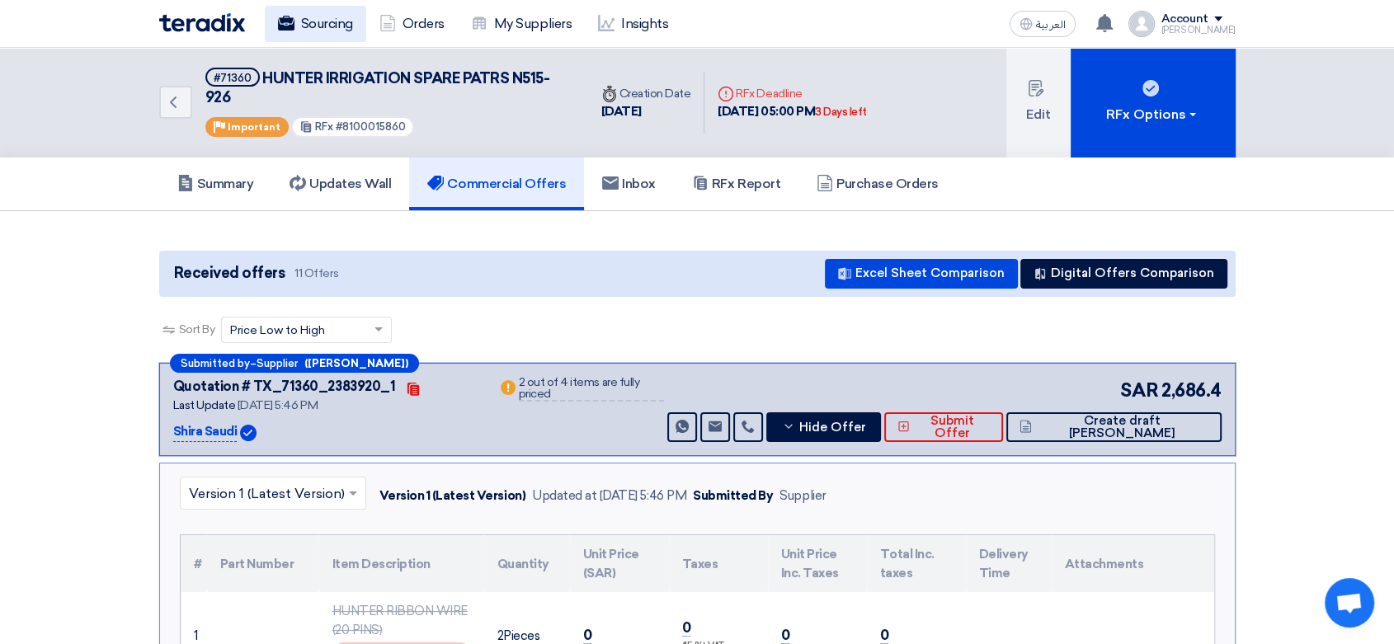
click at [338, 30] on link "Sourcing" at bounding box center [315, 24] width 101 height 36
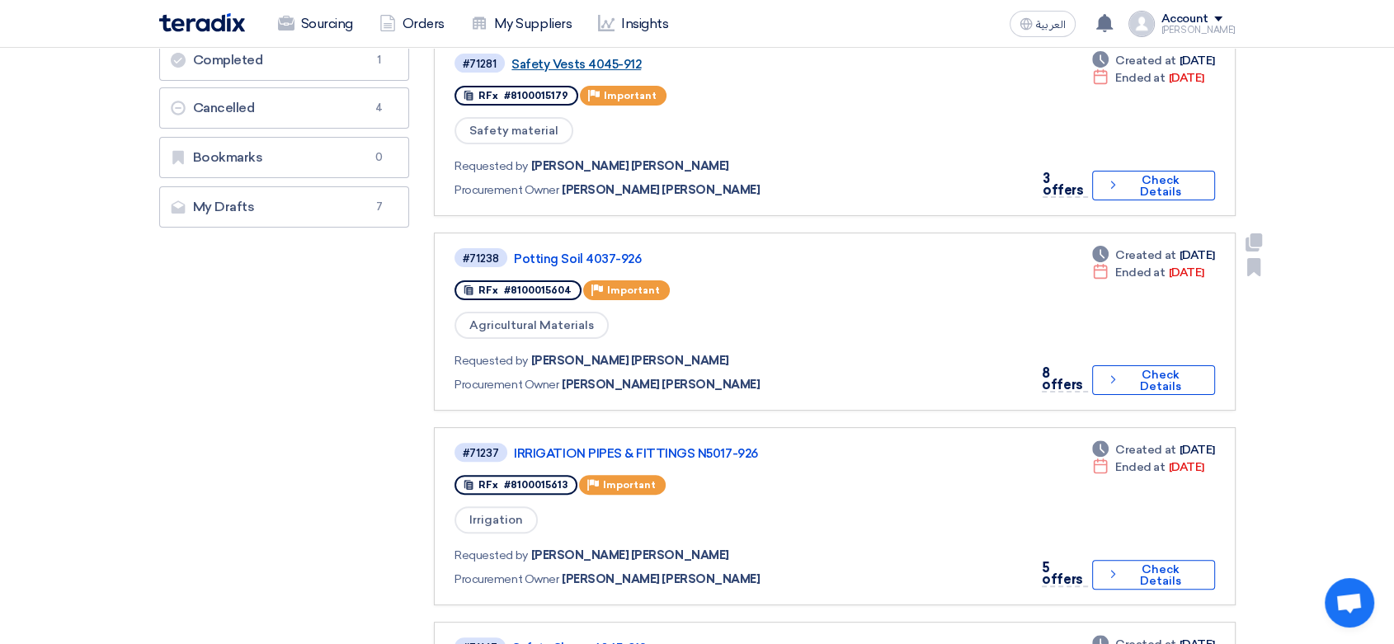
scroll to position [366, 0]
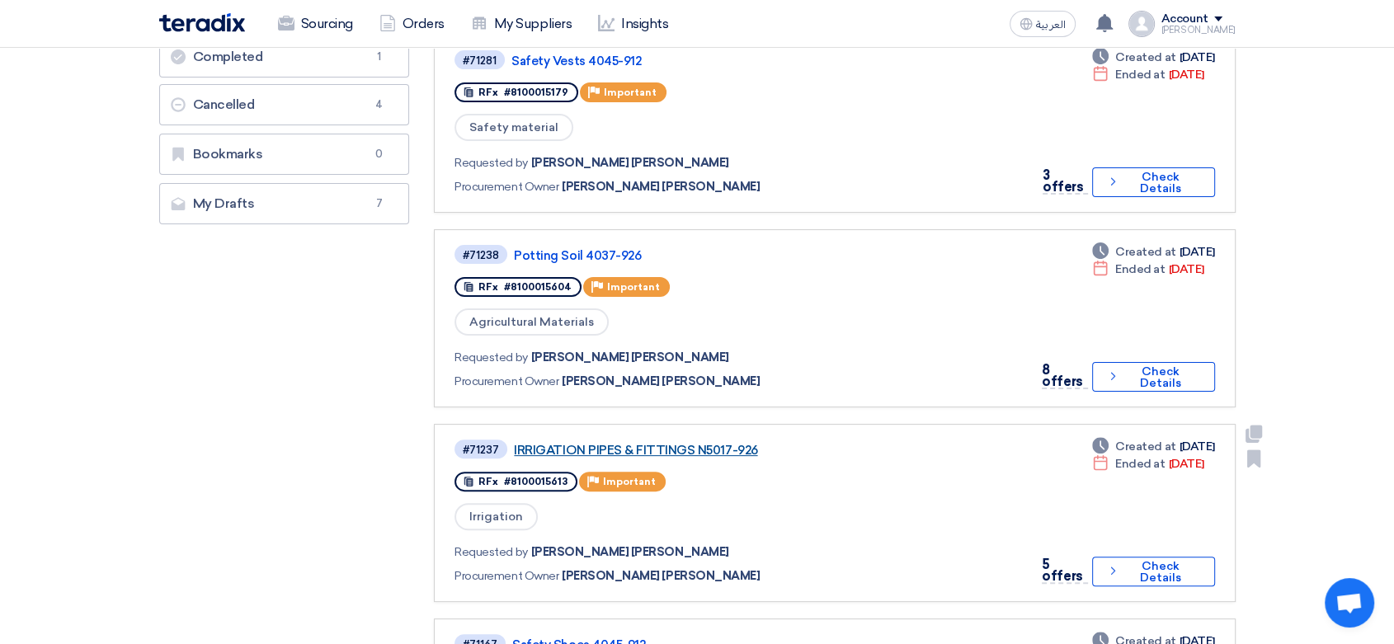
click at [658, 443] on link "IRRIGATION PIPES & FITTINGS N5017-926" at bounding box center [720, 450] width 412 height 15
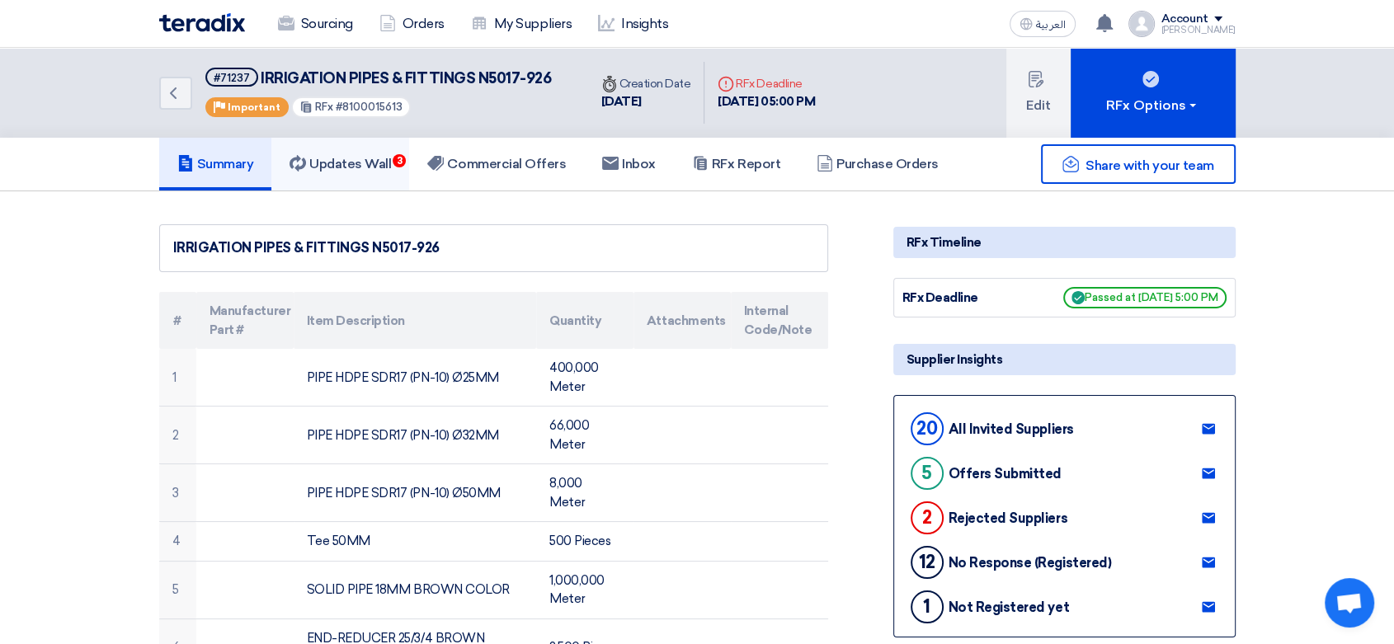
click at [371, 158] on h5 "Updates Wall 3" at bounding box center [340, 164] width 101 height 16
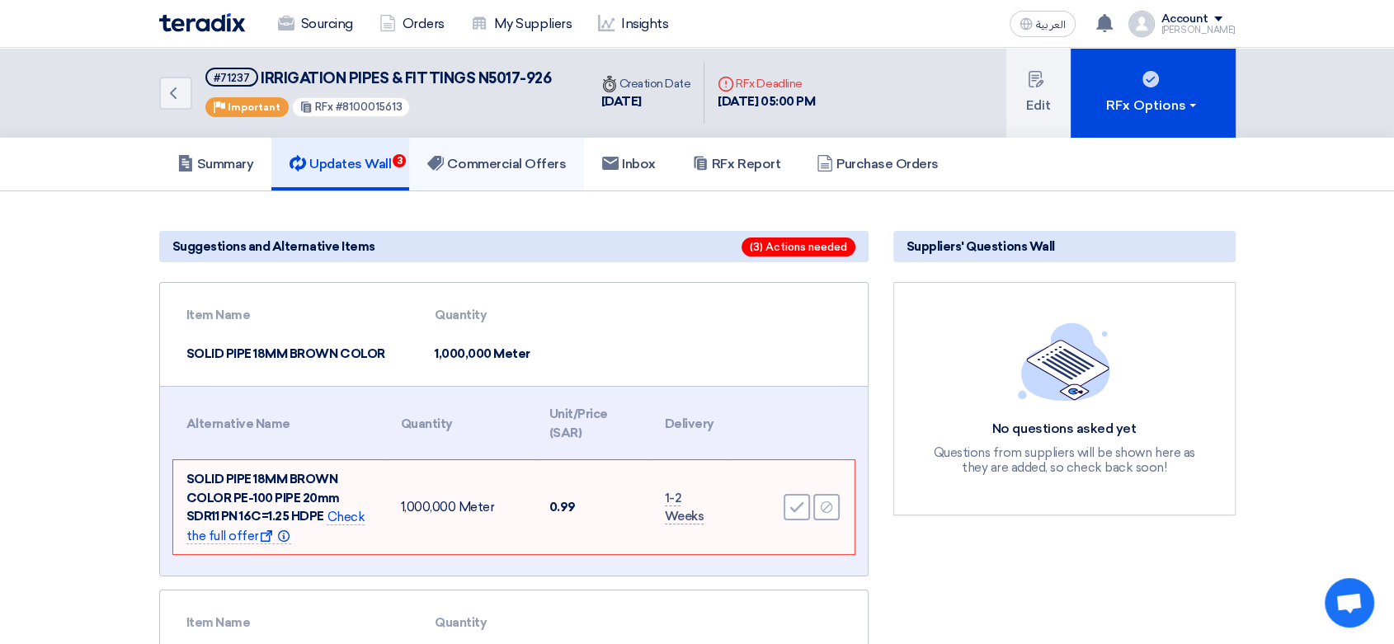
click at [515, 163] on h5 "Commercial Offers" at bounding box center [496, 164] width 139 height 16
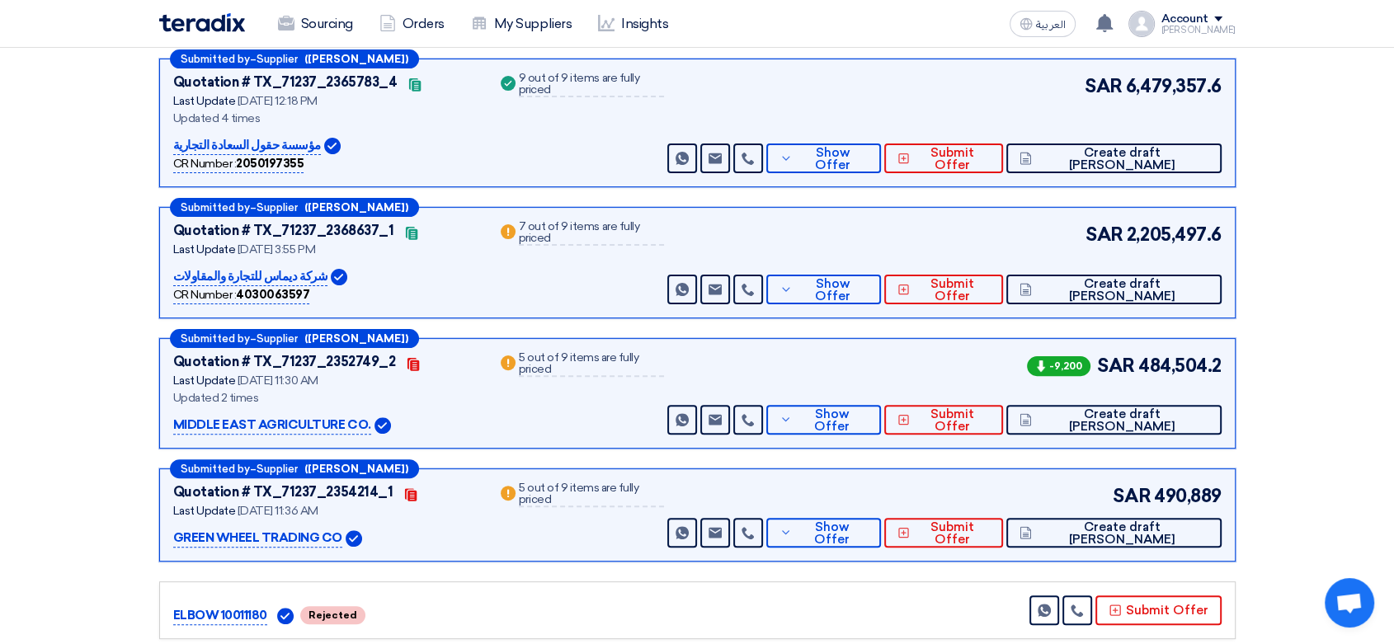
scroll to position [458, 0]
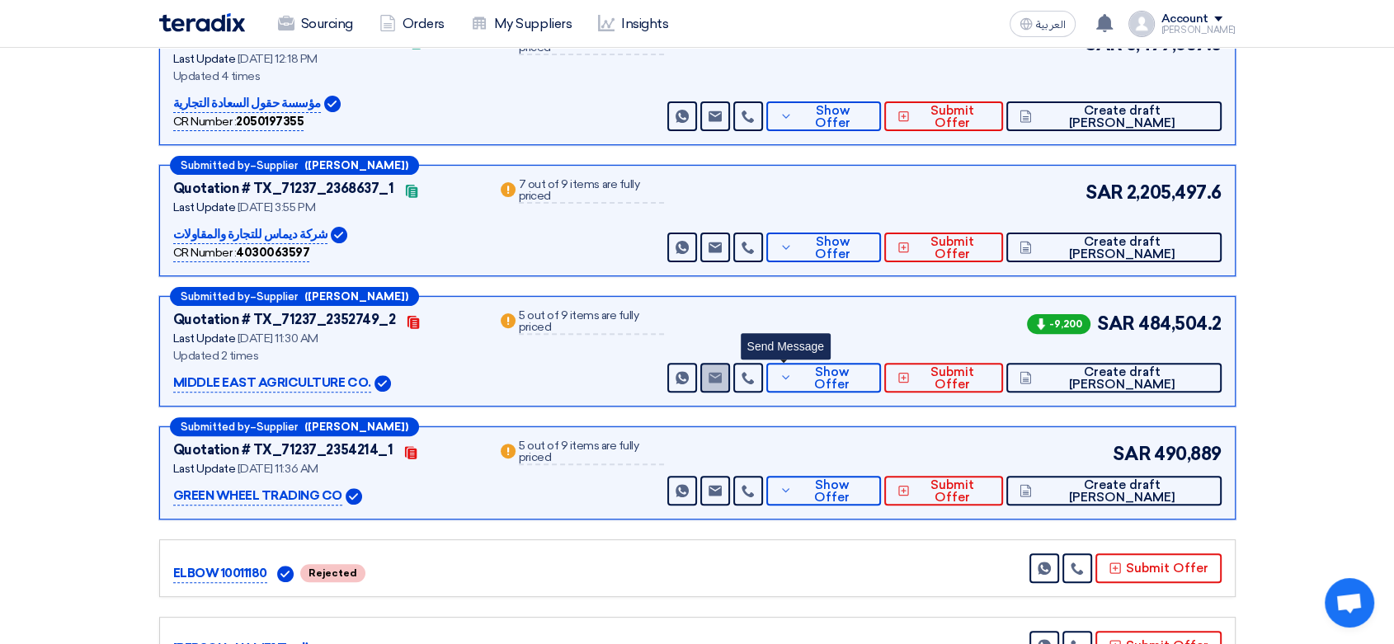
click at [722, 372] on use at bounding box center [715, 377] width 13 height 11
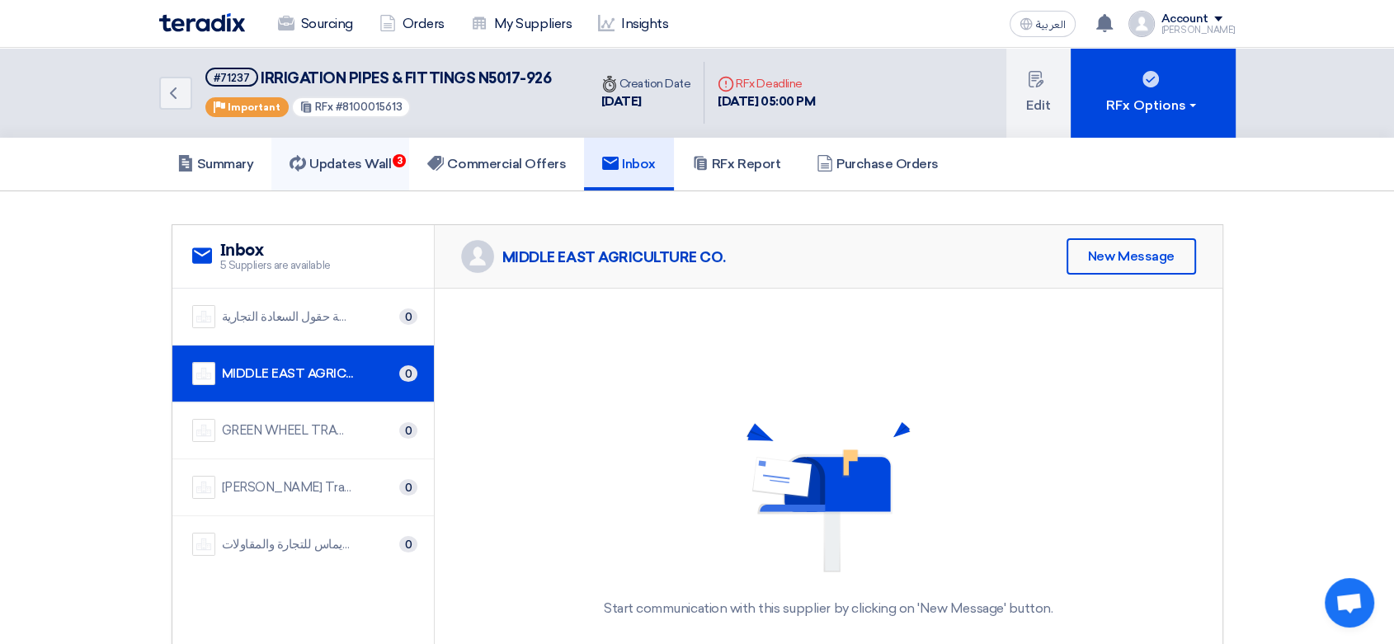
click at [355, 172] on link "Updates Wall 3" at bounding box center [340, 164] width 138 height 53
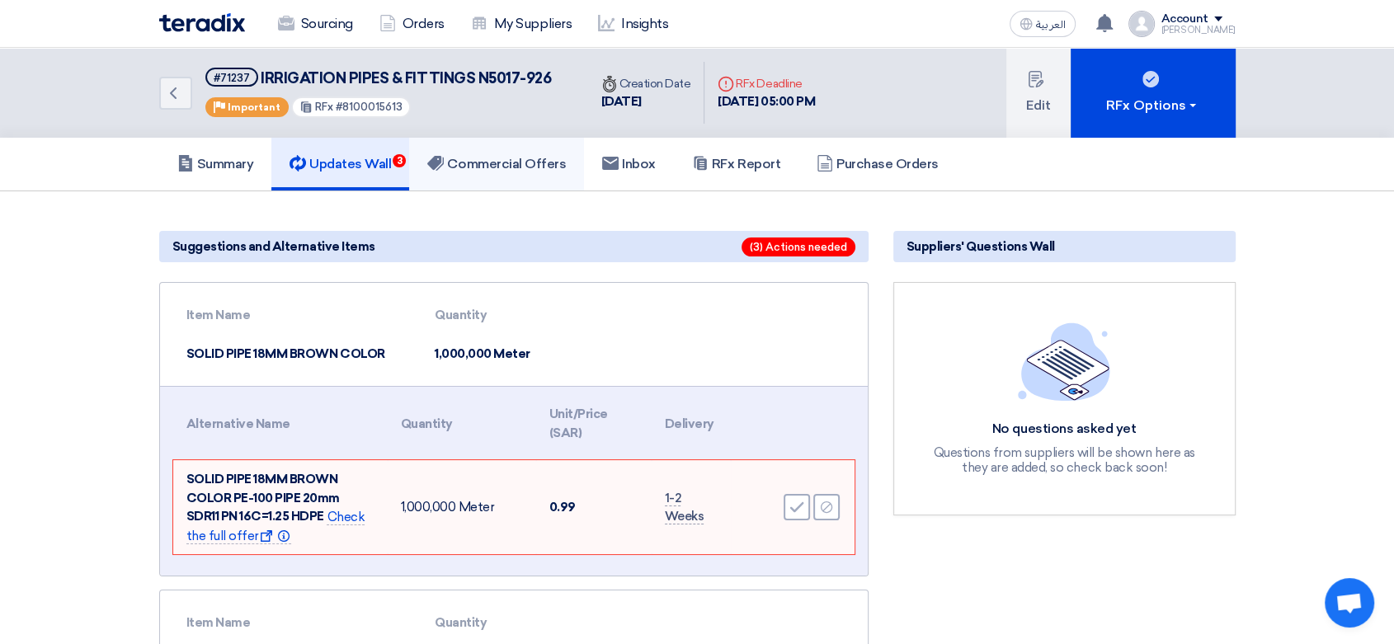
click at [467, 156] on h5 "Commercial Offers" at bounding box center [496, 164] width 139 height 16
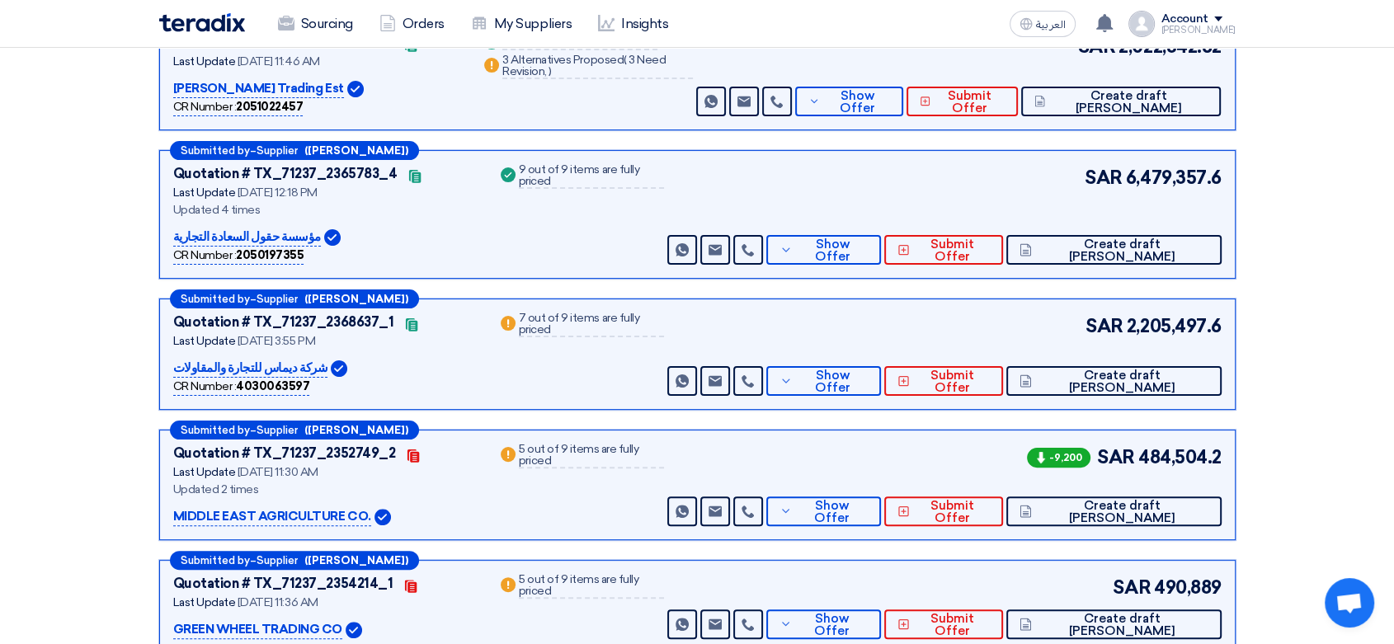
scroll to position [366, 0]
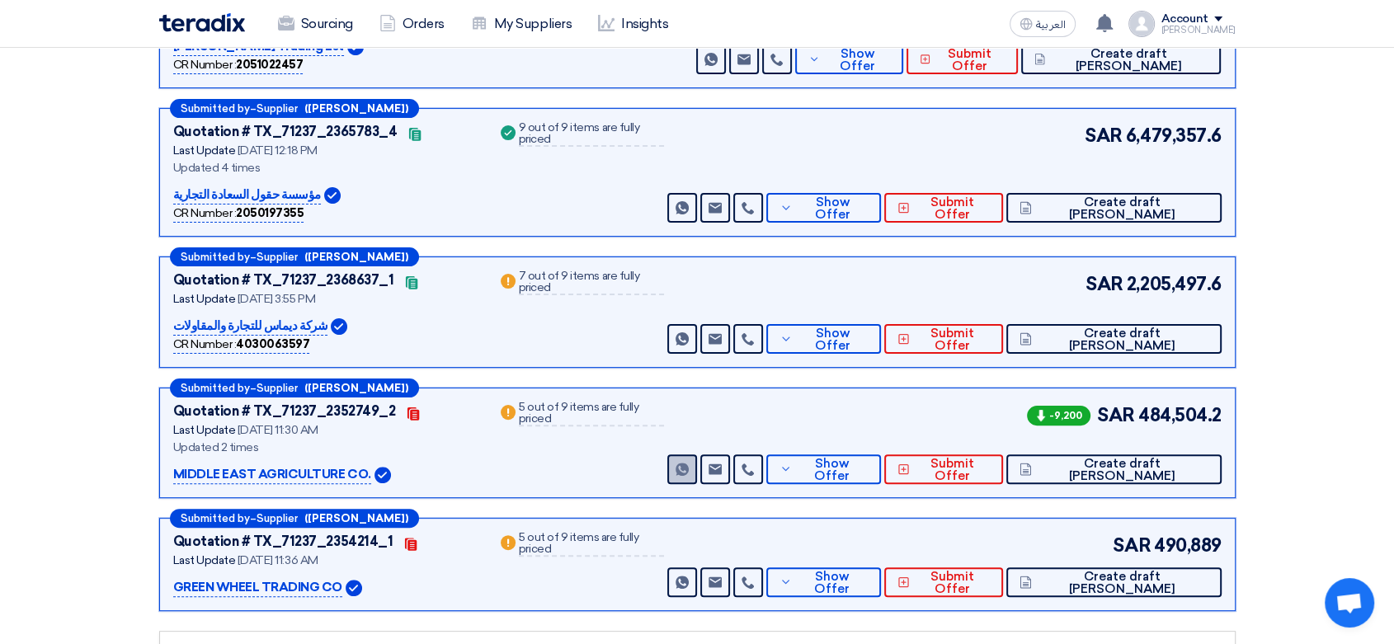
click at [697, 468] on link "Send Message" at bounding box center [682, 470] width 30 height 30
click at [755, 469] on icon at bounding box center [748, 469] width 13 height 13
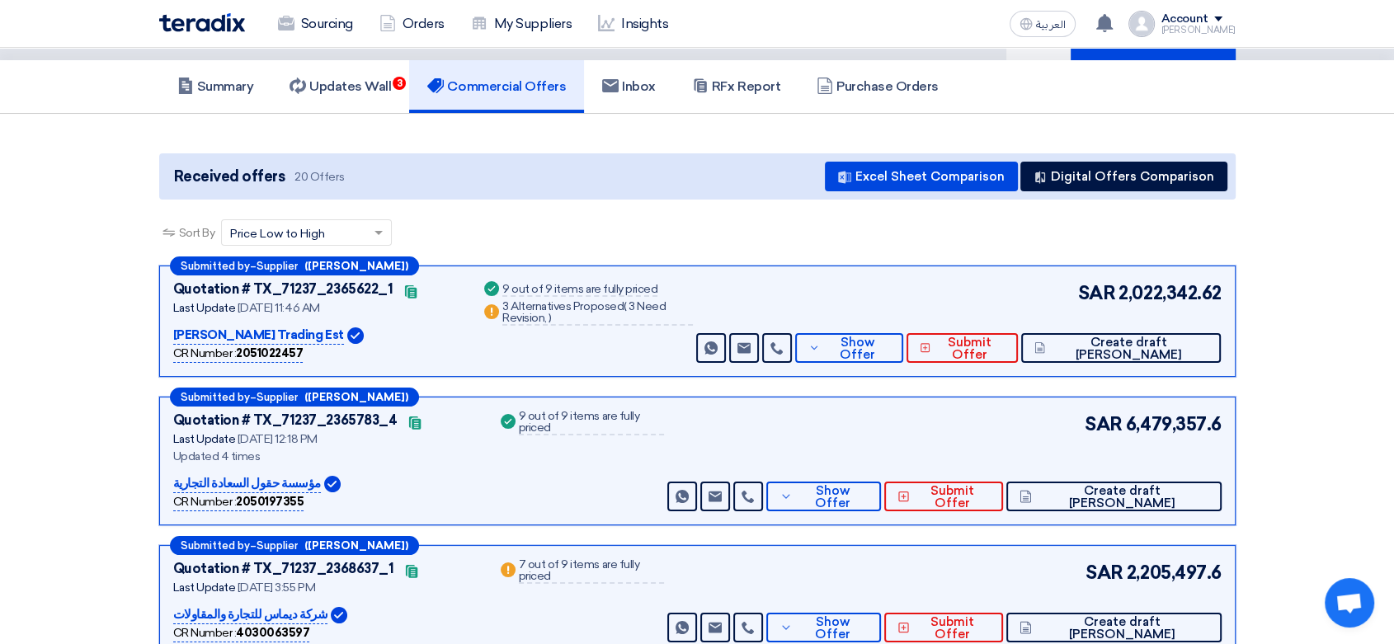
scroll to position [0, 0]
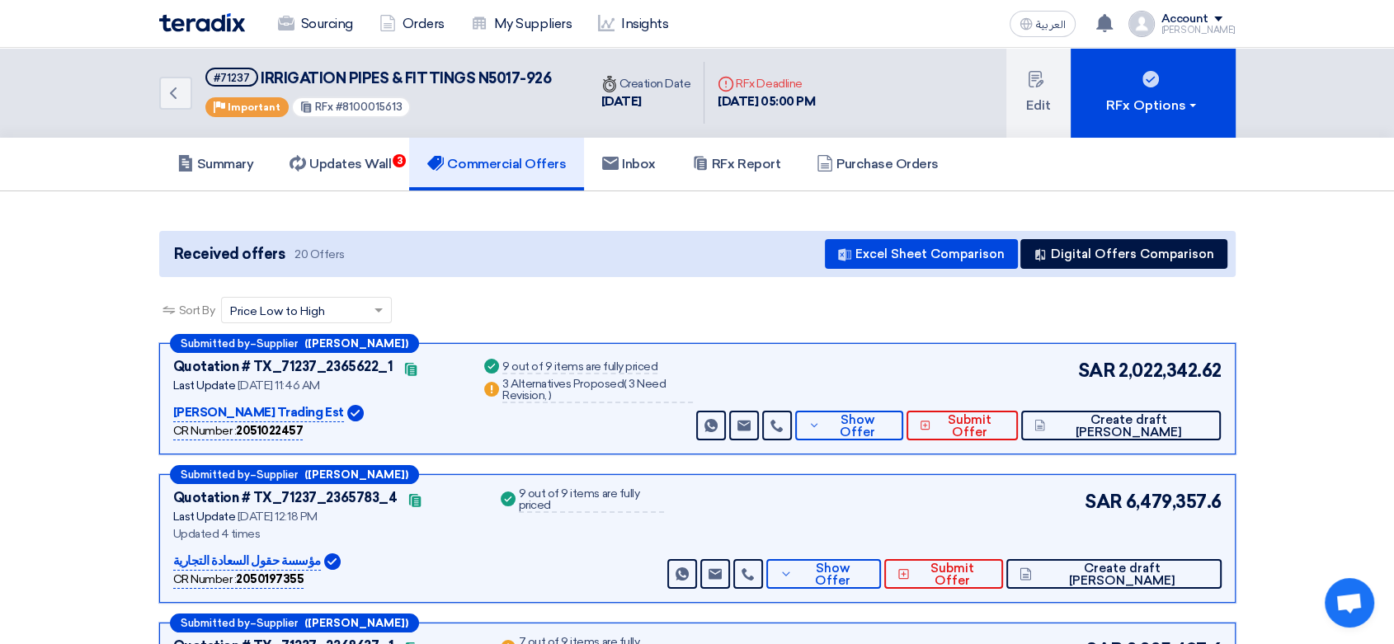
drag, startPoint x: 337, startPoint y: 103, endPoint x: 401, endPoint y: 100, distance: 64.4
click at [401, 100] on div "RFx #8100015613" at bounding box center [351, 107] width 120 height 21
copy span "8100015613"
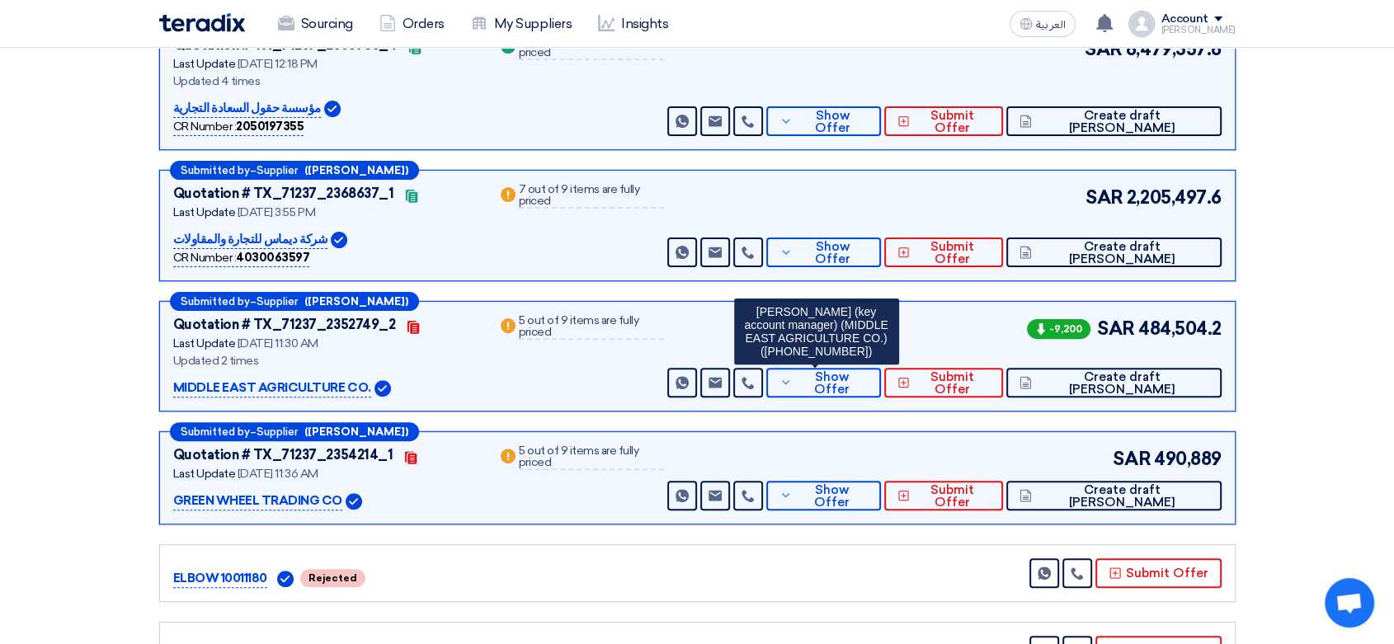
scroll to position [458, 0]
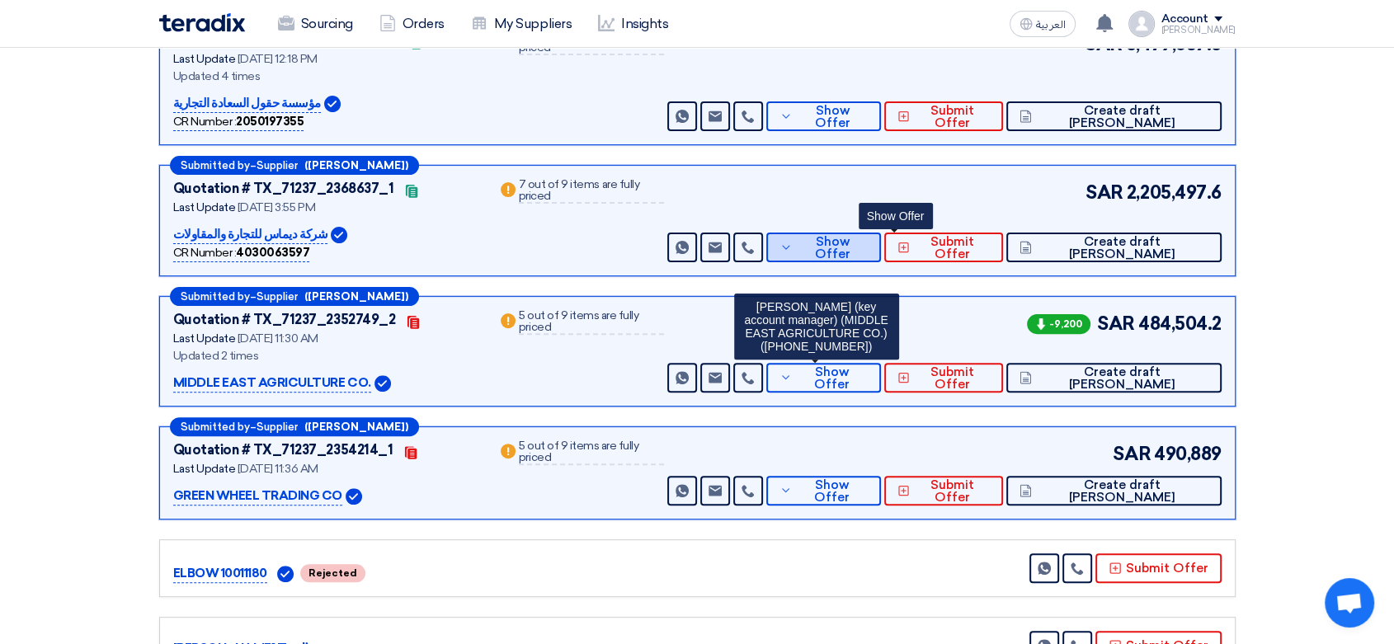
click at [860, 233] on button "Show Offer" at bounding box center [823, 248] width 115 height 30
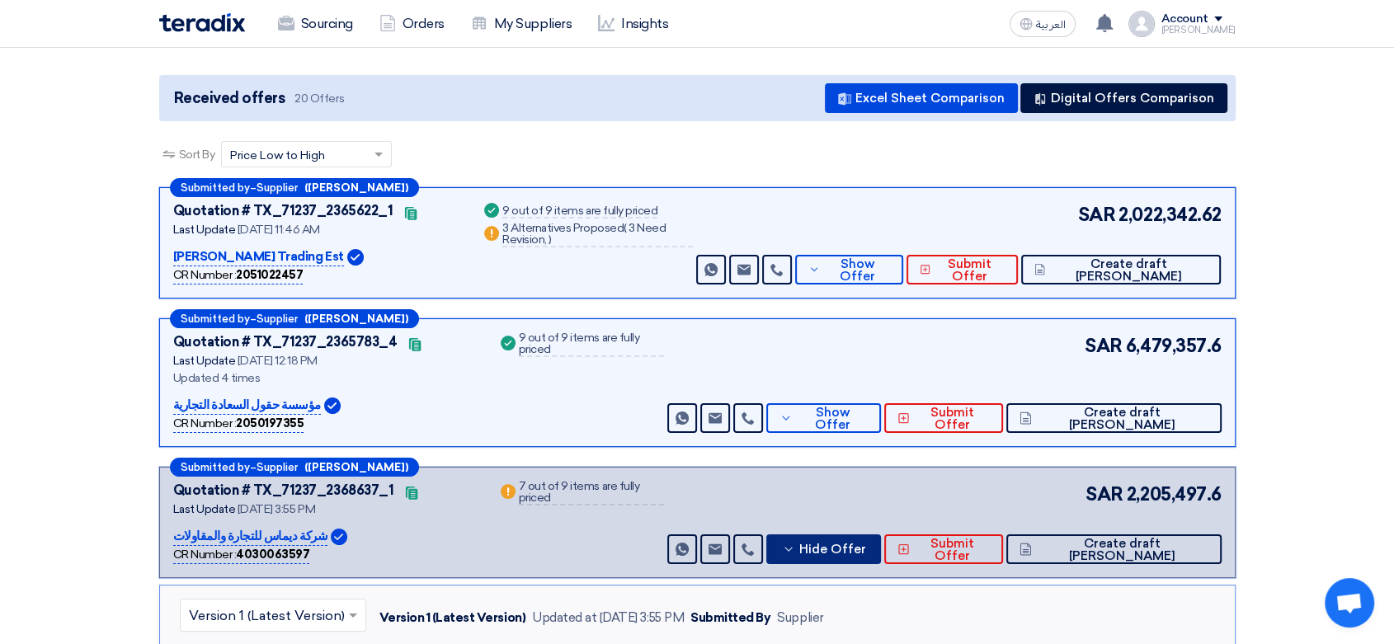
scroll to position [0, 0]
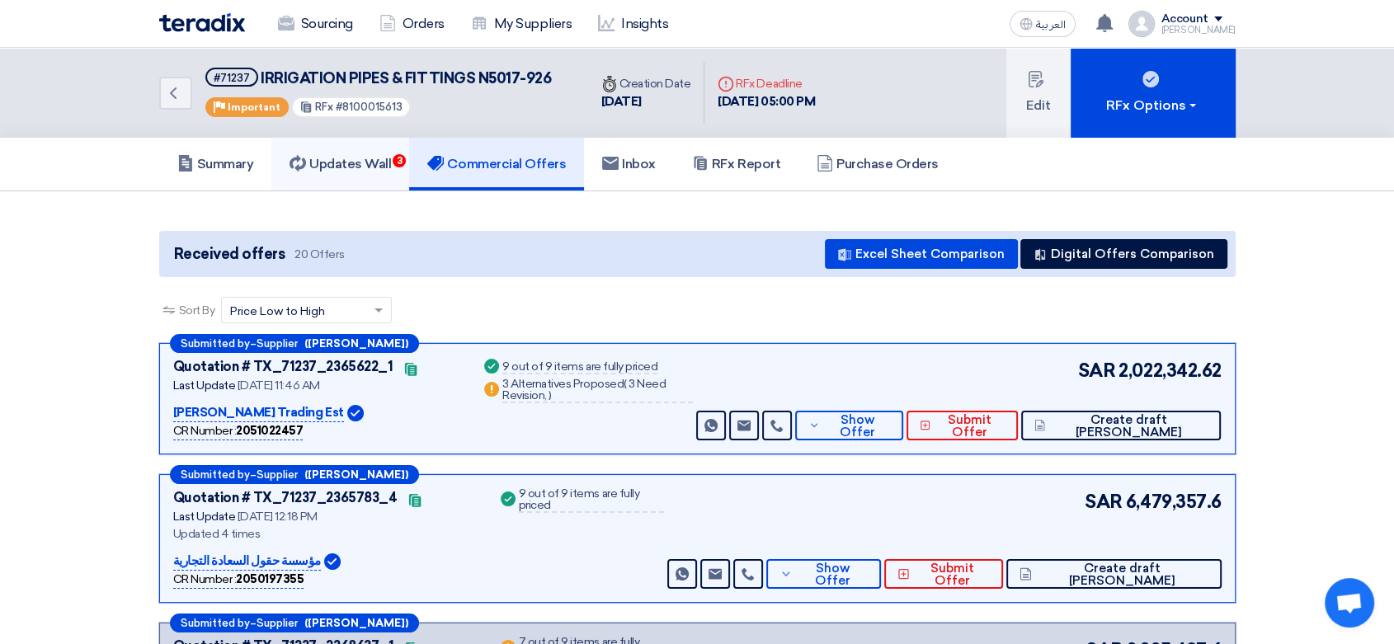
click at [375, 163] on h5 "Updates Wall 3" at bounding box center [340, 164] width 101 height 16
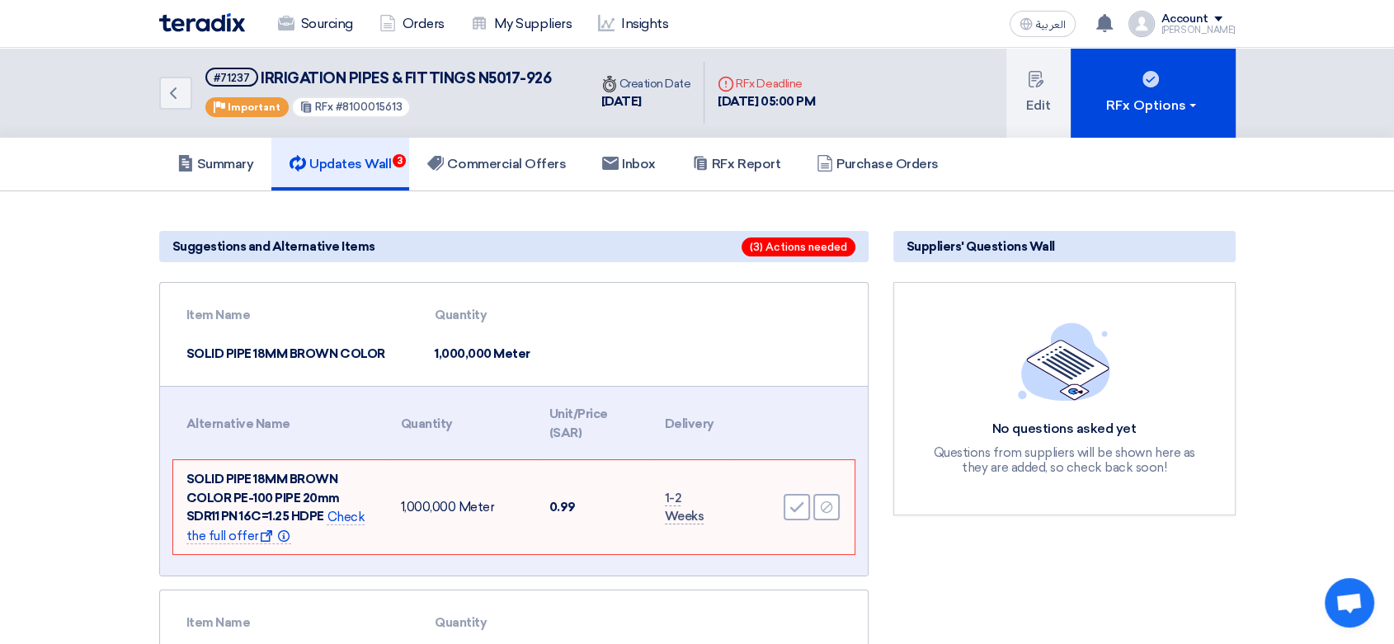
scroll to position [92, 0]
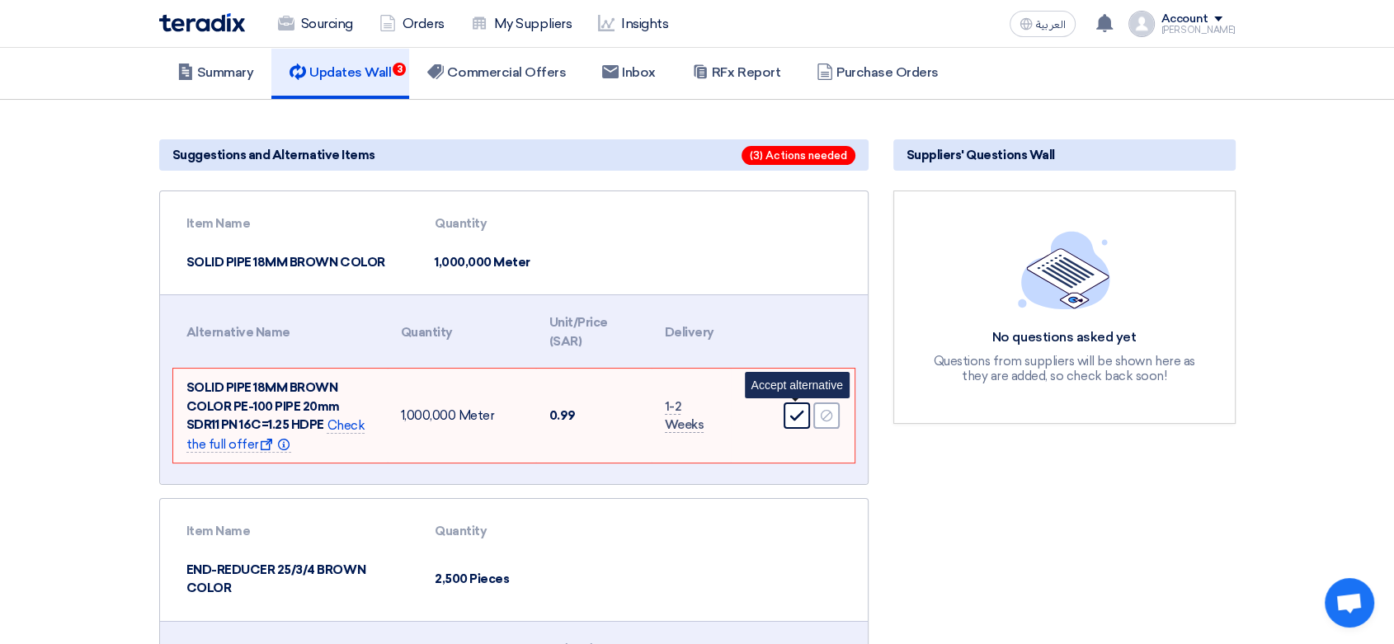
click at [803, 414] on icon "Accept" at bounding box center [796, 415] width 15 height 15
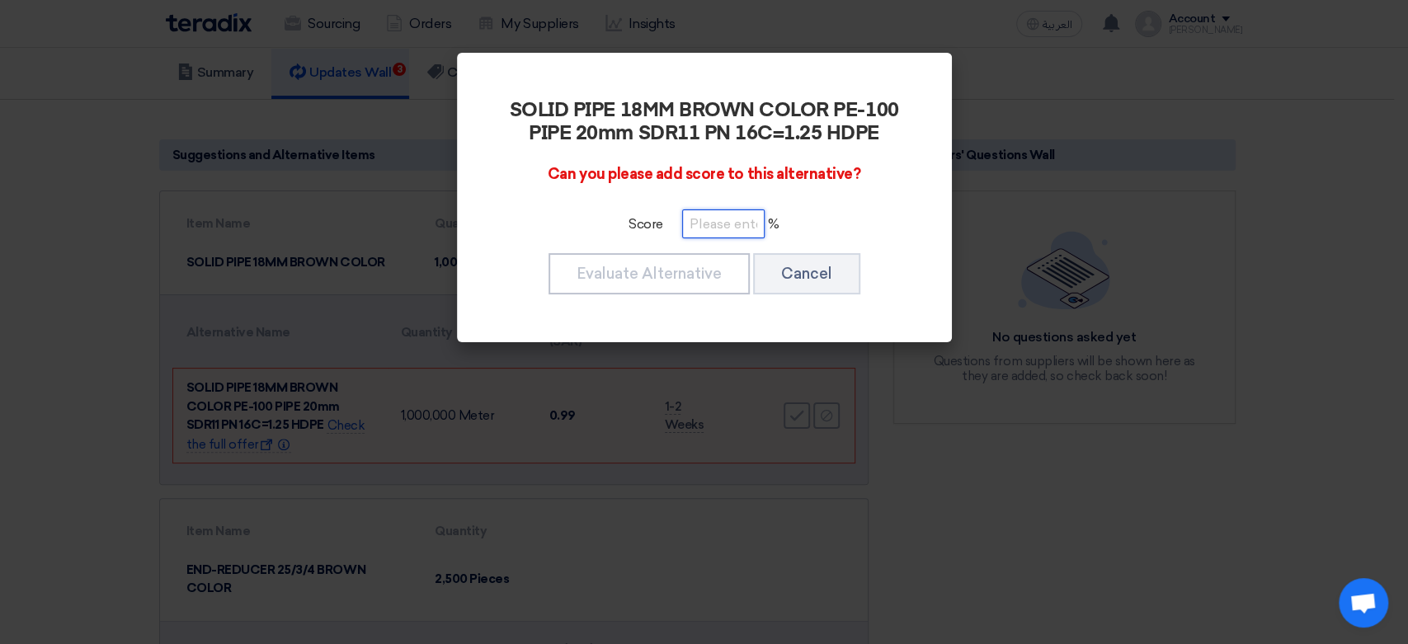
click at [716, 234] on input "number" at bounding box center [723, 224] width 82 height 29
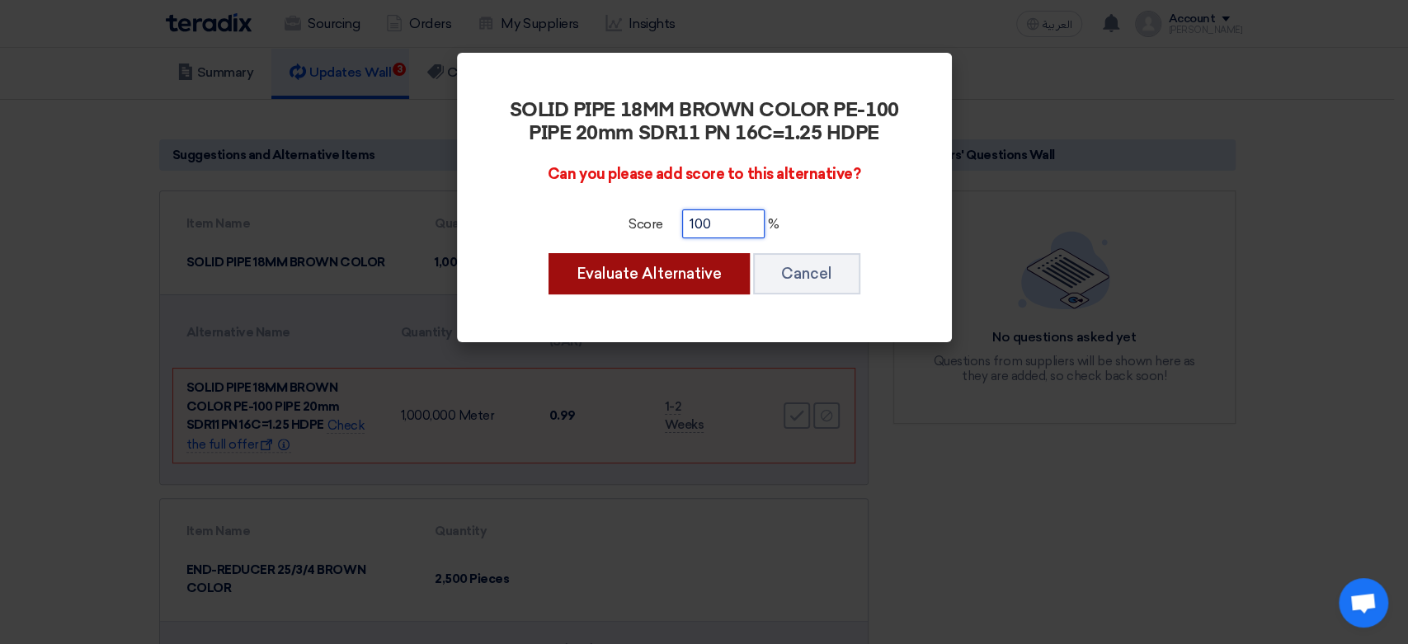
type input "100"
click at [705, 262] on button "Evaluate Alternative" at bounding box center [649, 273] width 201 height 41
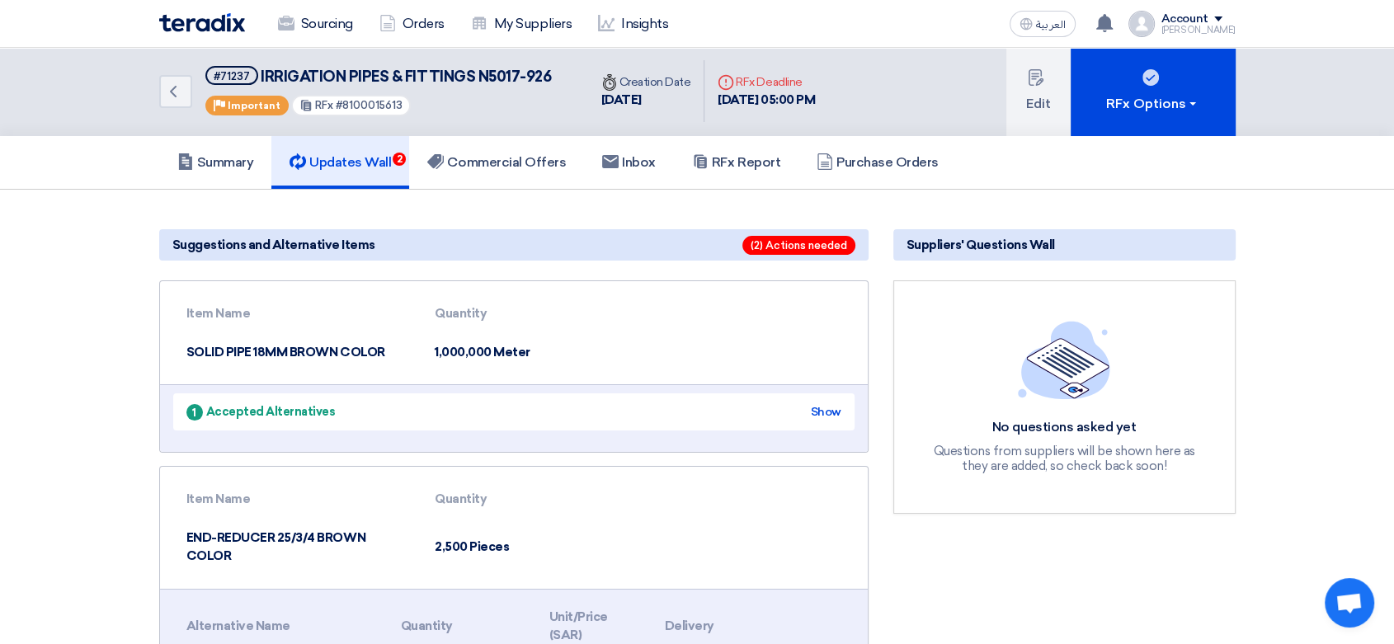
scroll to position [0, 0]
